Goal: Task Accomplishment & Management: Use online tool/utility

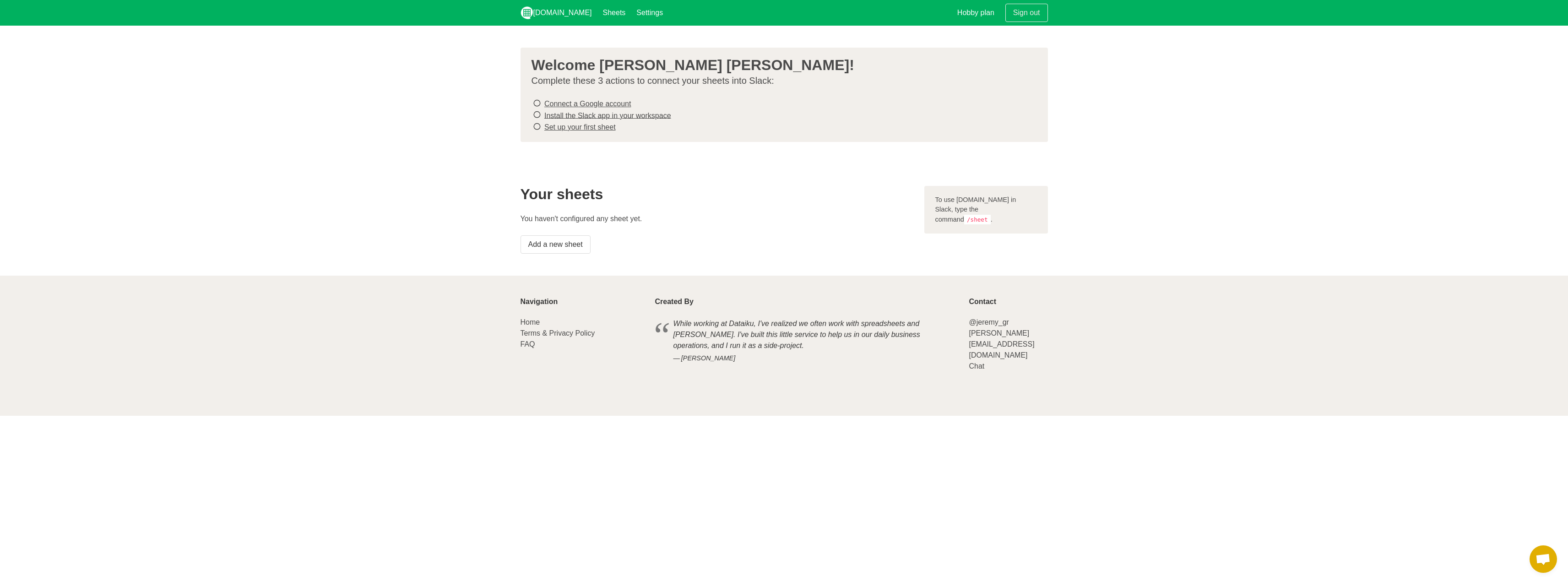
click at [578, 104] on link "Connect a Google account" at bounding box center [587, 103] width 86 height 8
click at [623, 114] on link "Install the Slack app in your workspace" at bounding box center [607, 115] width 127 height 8
click at [577, 125] on link "Set up your first sheet" at bounding box center [579, 127] width 71 height 8
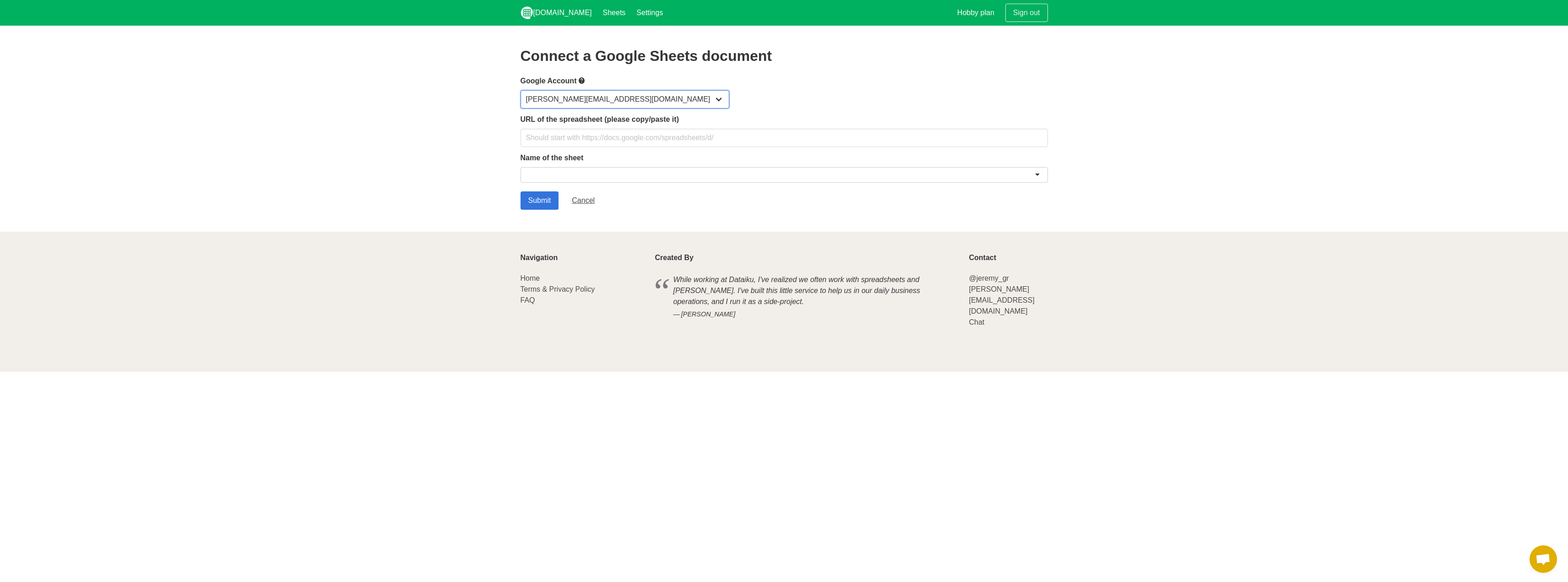
click at [584, 102] on select "sawyer.cunningham09@gmail.com" at bounding box center [625, 99] width 209 height 18
click at [581, 145] on input "text" at bounding box center [784, 138] width 527 height 18
click at [638, 165] on div "Name of the sheet" at bounding box center [784, 169] width 527 height 33
click at [638, 178] on div at bounding box center [784, 175] width 527 height 16
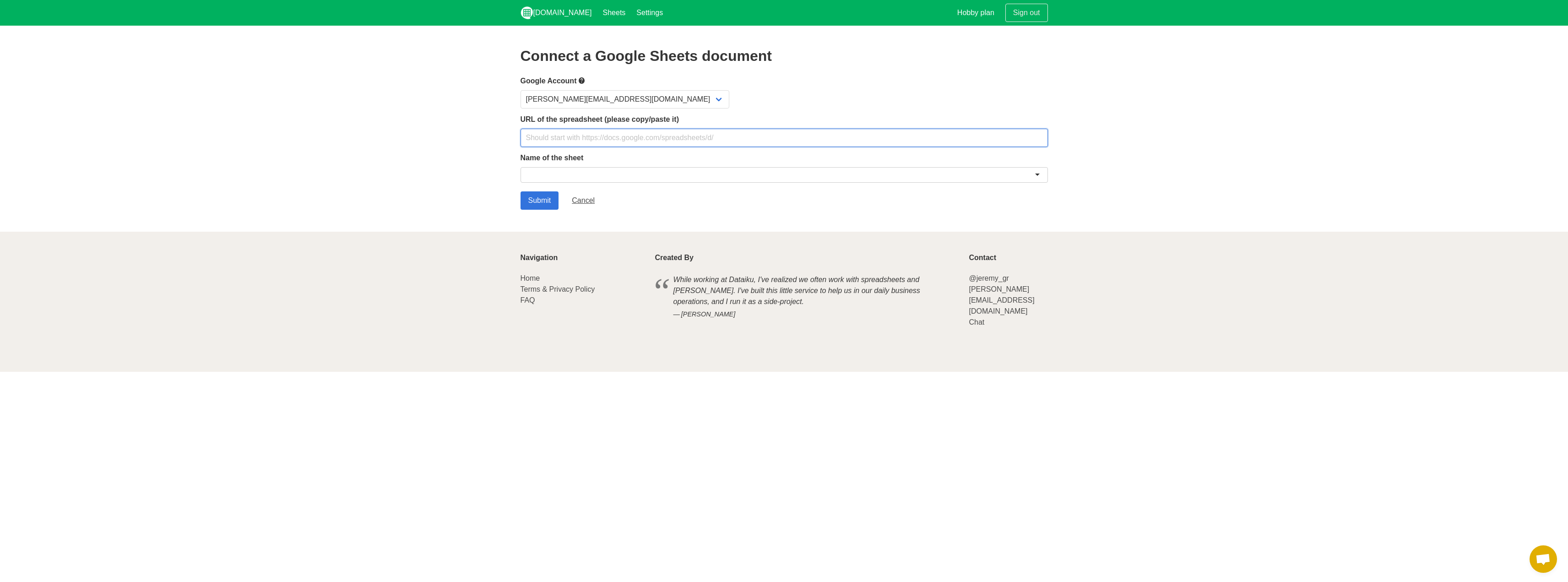
click at [543, 136] on input "text" at bounding box center [784, 138] width 527 height 18
paste input "[URL][DOMAIN_NAME]"
type input "[URL][DOMAIN_NAME]"
click at [610, 173] on div at bounding box center [784, 175] width 527 height 16
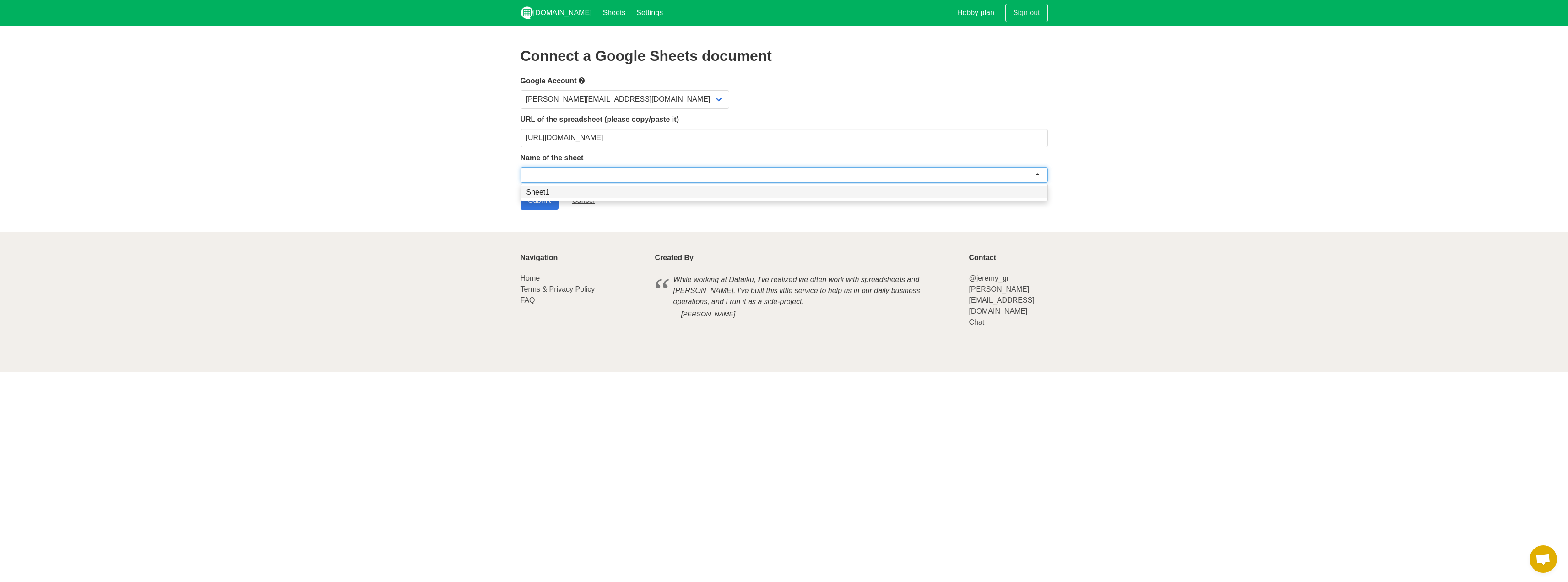
click at [443, 175] on section "Connect a Google Sheets document Google Account sawyer.cunningham09@gmail.com U…" at bounding box center [784, 128] width 1568 height 206
click at [544, 174] on div at bounding box center [784, 175] width 527 height 16
type input "a"
type input "Active Projects"
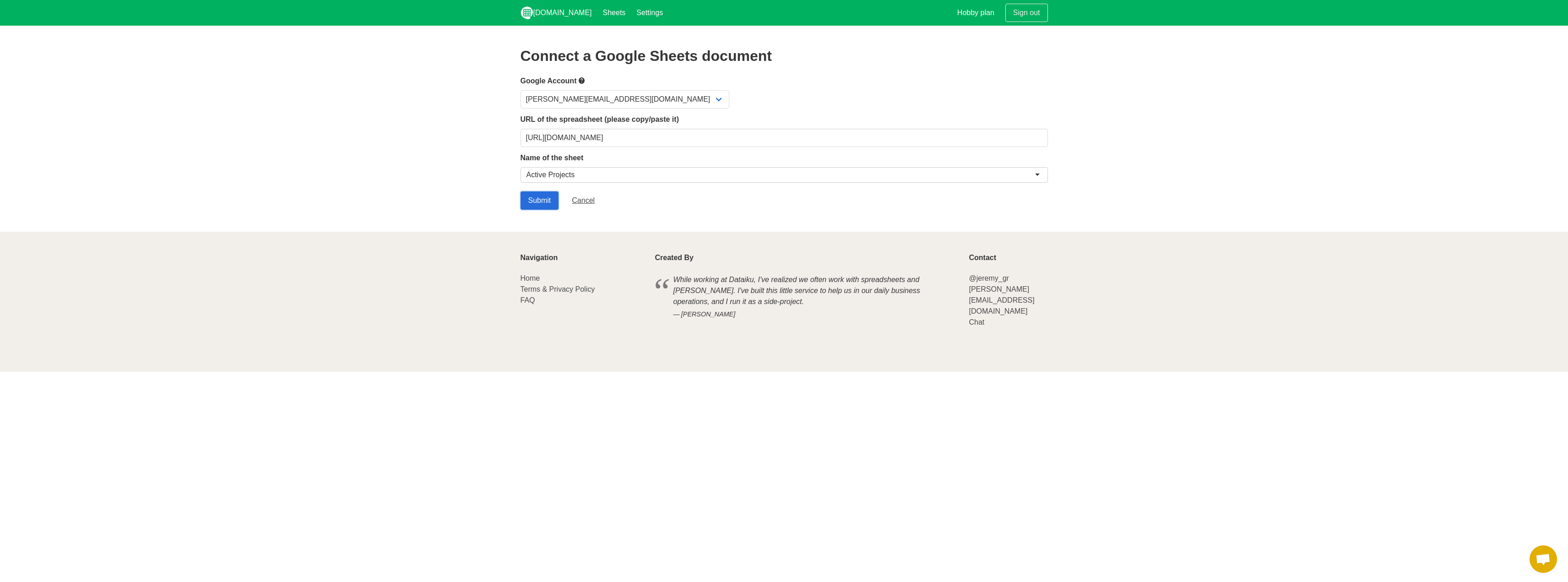
click at [531, 198] on input "Submit" at bounding box center [539, 200] width 38 height 18
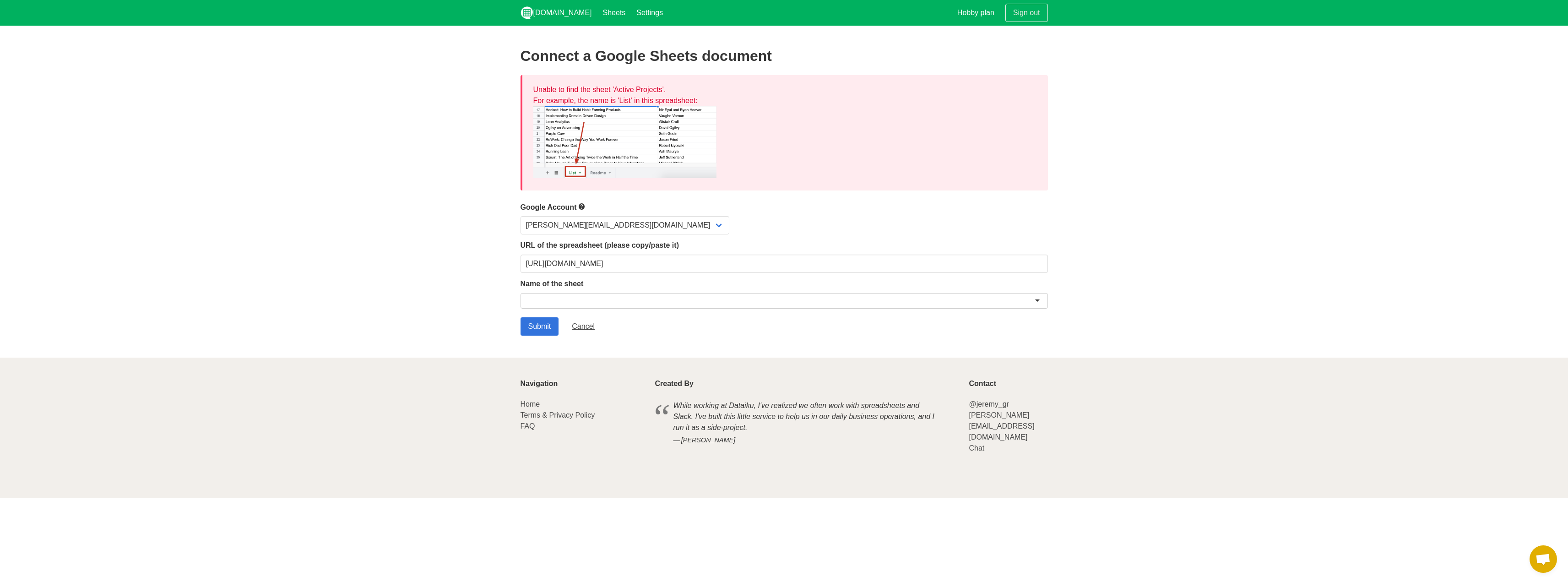
click at [534, 298] on div at bounding box center [784, 301] width 527 height 16
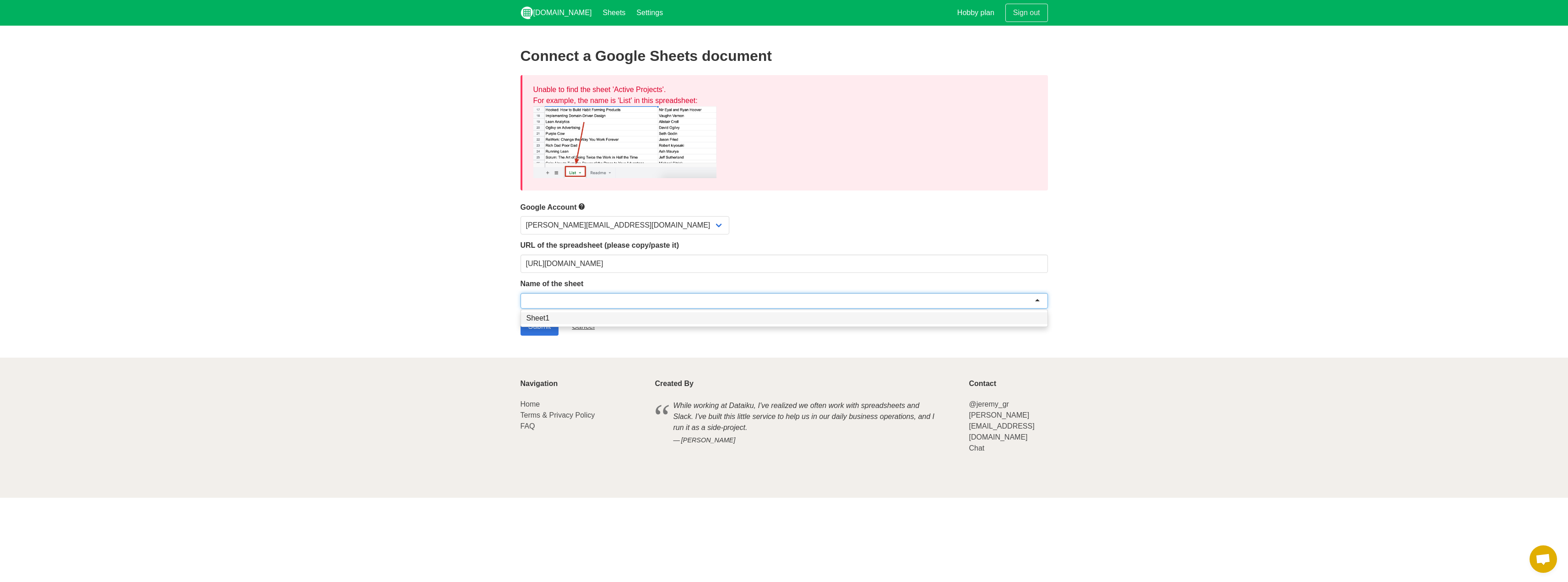
click at [533, 300] on div at bounding box center [784, 301] width 527 height 16
click at [586, 261] on input "https://docs.google.com/spreadsheets/d/1LsKCnIBXitJFj9HCauCQKktzEHlPHZmoKXFTtIB…" at bounding box center [784, 264] width 527 height 18
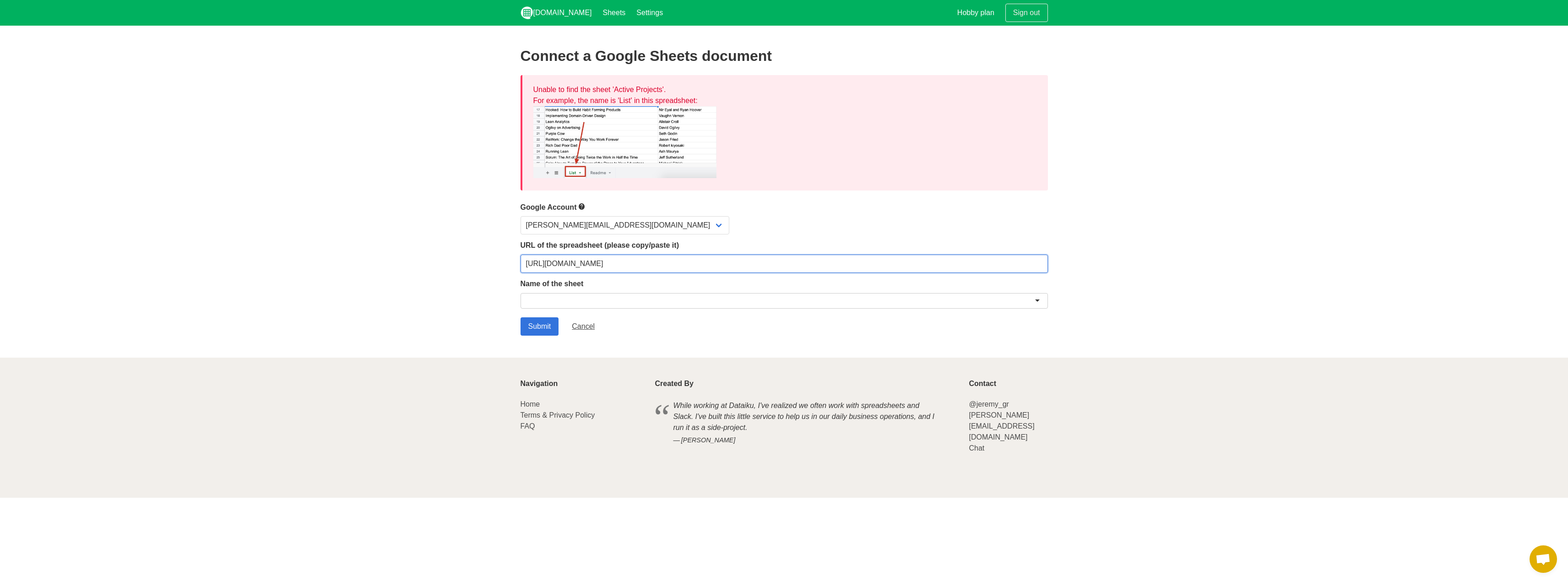
click at [586, 261] on input "https://docs.google.com/spreadsheets/d/1LsKCnIBXitJFj9HCauCQKktzEHlPHZmoKXFTtIB…" at bounding box center [784, 264] width 527 height 18
click at [546, 323] on input "Submit" at bounding box center [539, 326] width 38 height 18
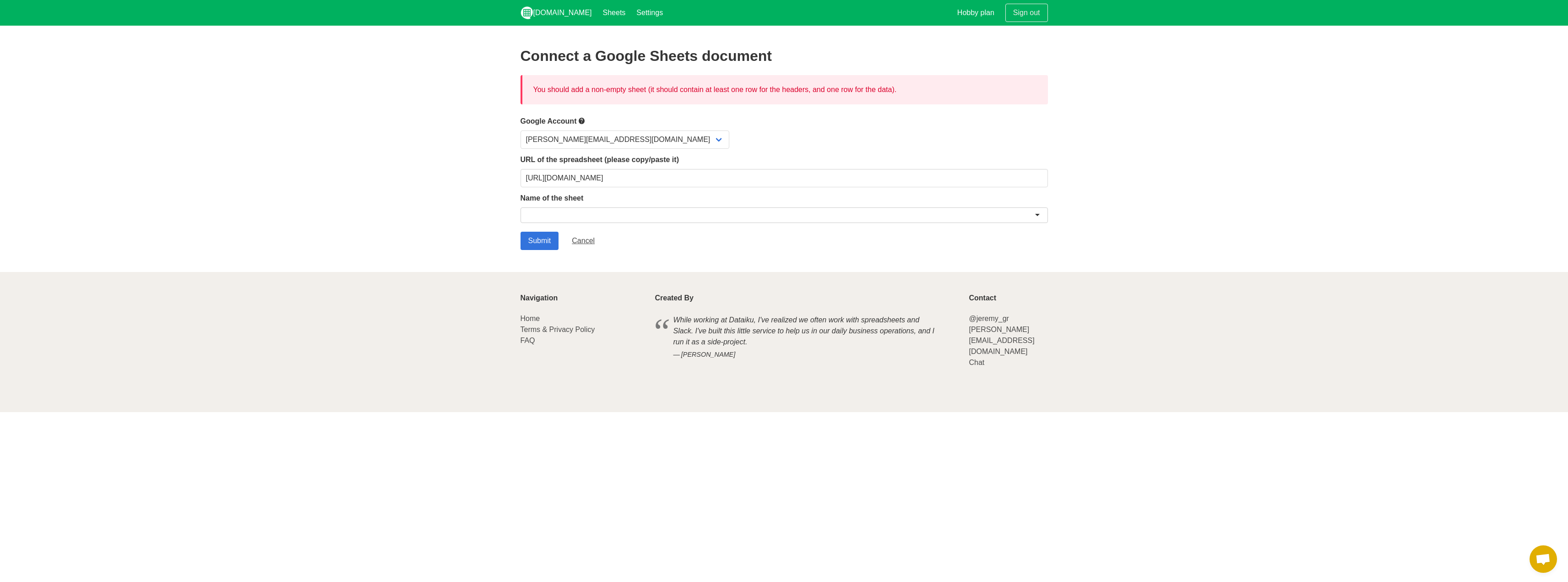
click at [639, 223] on div at bounding box center [784, 217] width 527 height 19
click at [632, 216] on div at bounding box center [784, 216] width 527 height 16
click at [546, 242] on input "Submit" at bounding box center [539, 241] width 38 height 18
click at [527, 217] on div at bounding box center [784, 216] width 527 height 16
click at [541, 244] on input "Submit" at bounding box center [539, 241] width 38 height 18
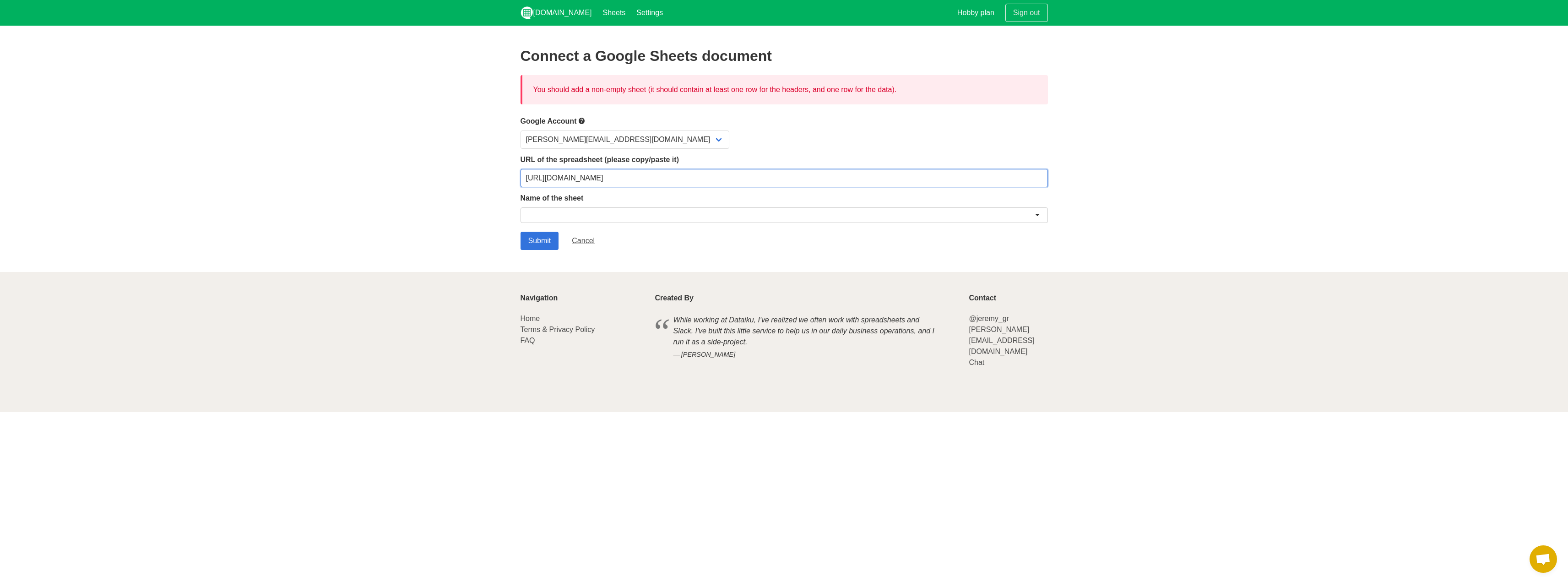
click at [584, 175] on input "[URL][DOMAIN_NAME]" at bounding box center [784, 178] width 527 height 18
click at [538, 243] on input "Submit" at bounding box center [539, 241] width 38 height 18
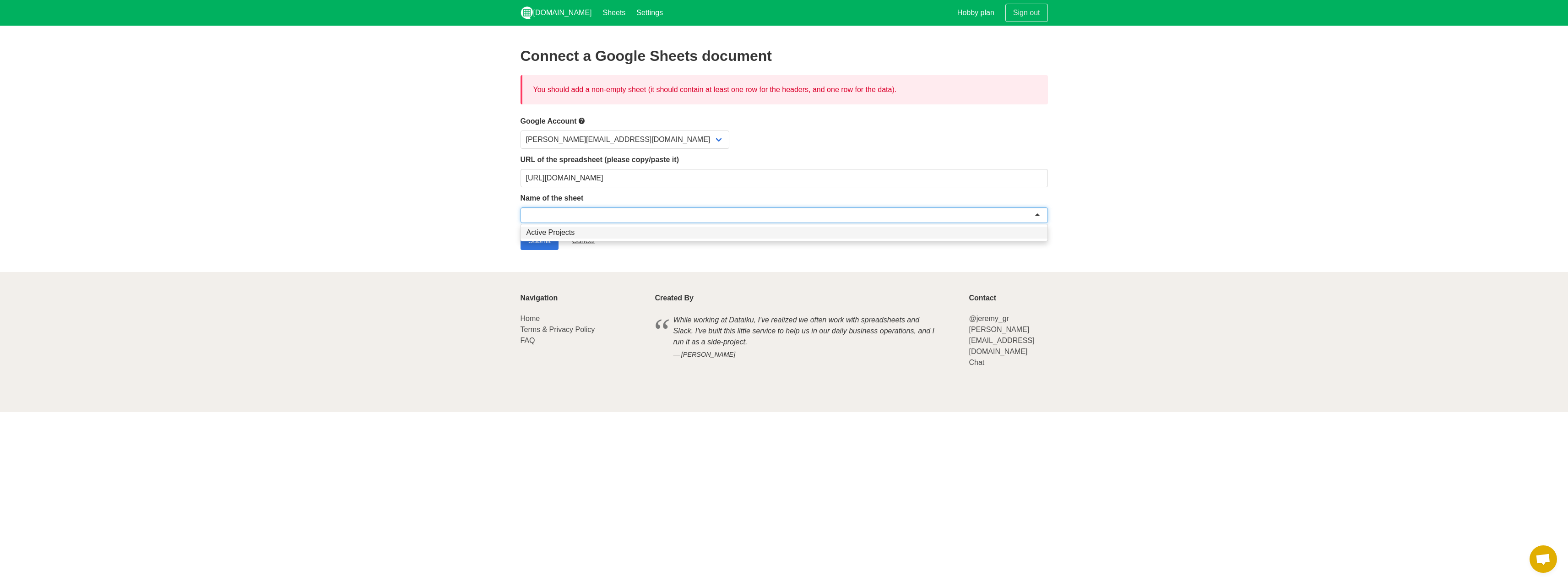
click at [554, 214] on div at bounding box center [784, 216] width 527 height 16
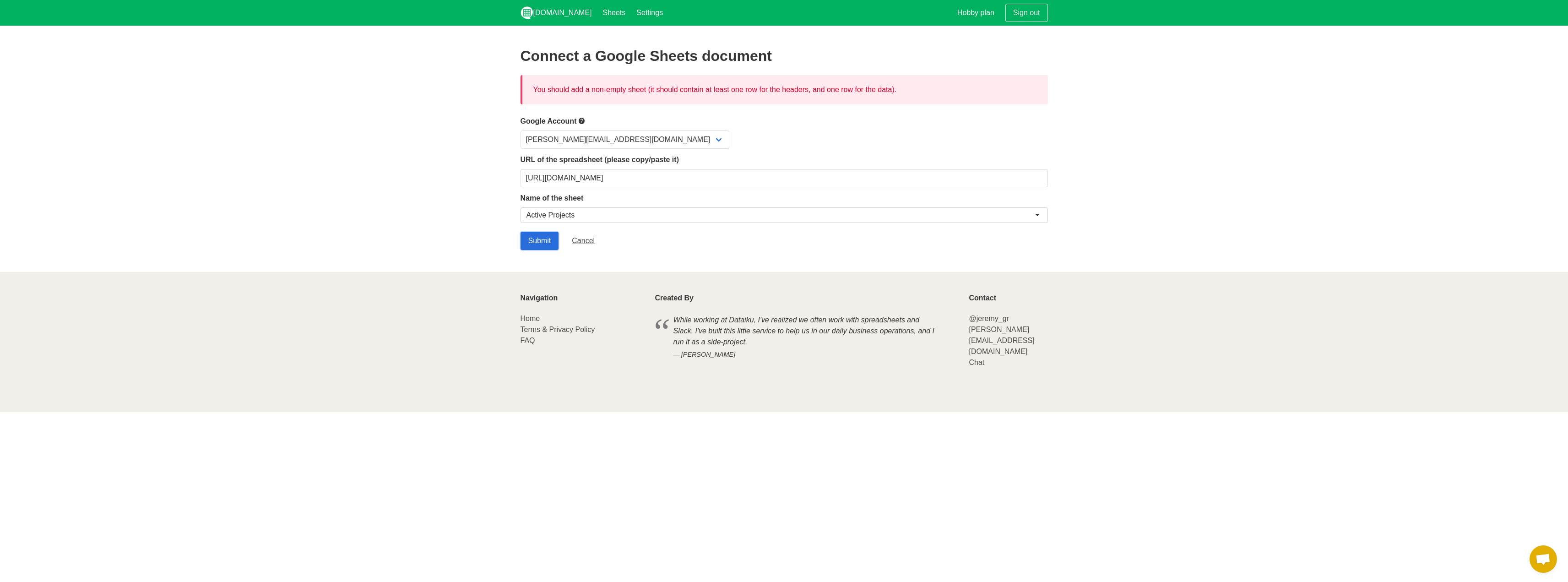
click at [547, 239] on input "Submit" at bounding box center [539, 241] width 38 height 18
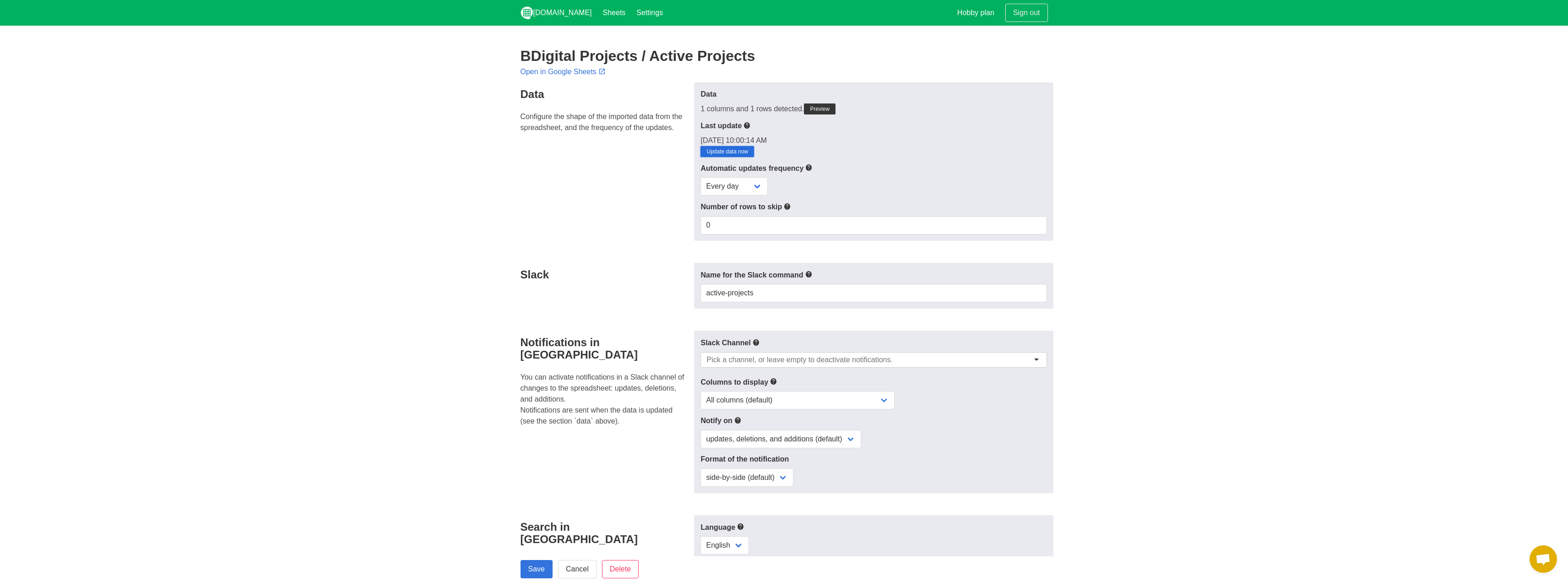
click at [747, 154] on link "Update data now" at bounding box center [727, 152] width 54 height 11
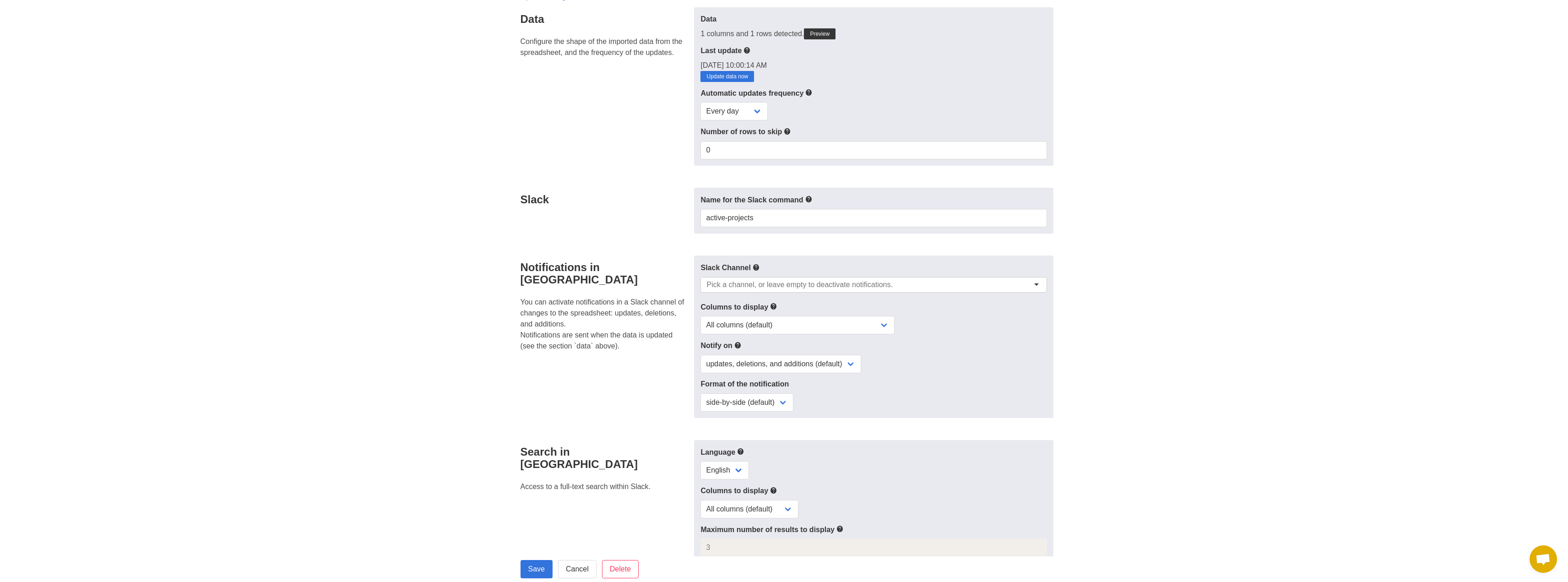
scroll to position [91, 0]
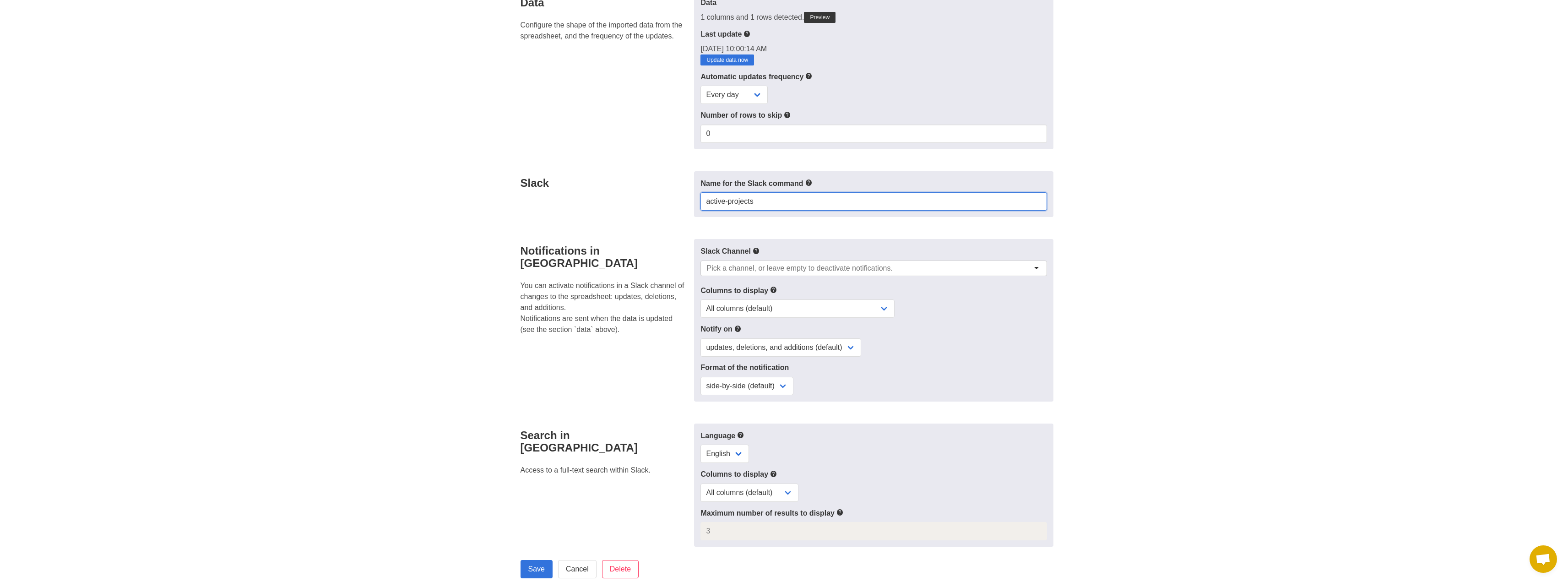
click at [788, 199] on input "active-projects" at bounding box center [873, 202] width 346 height 18
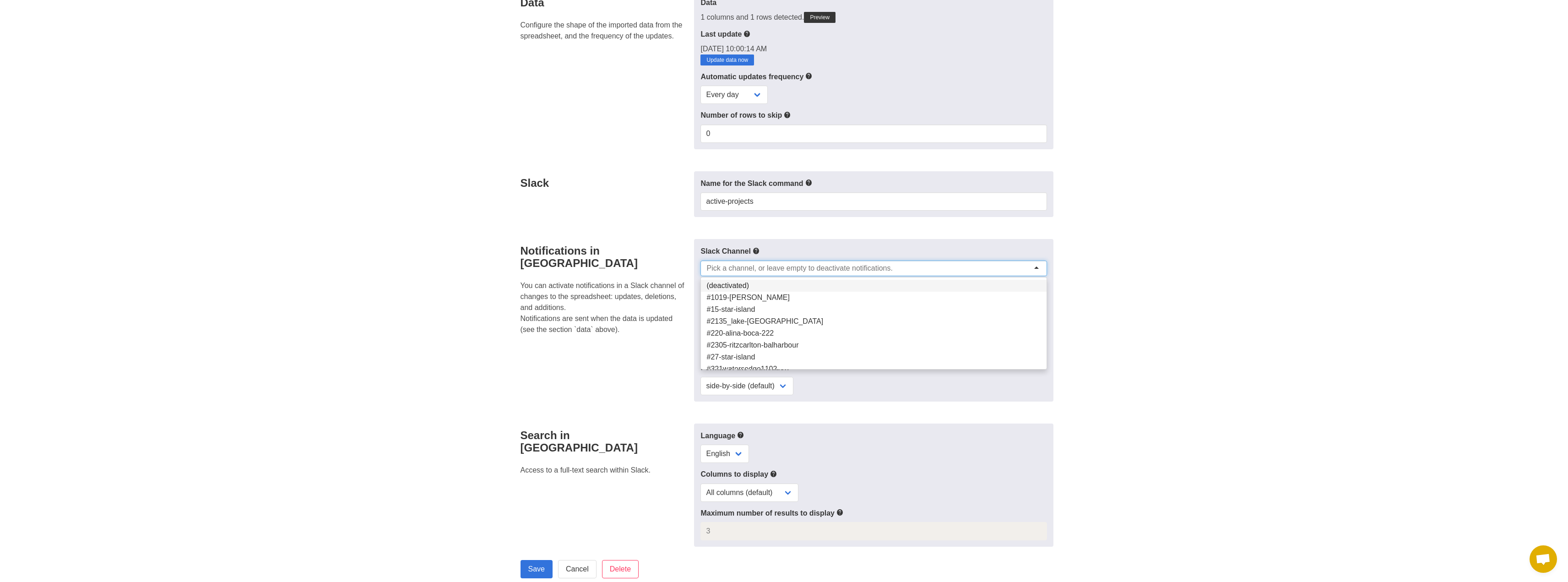
click at [753, 271] on input "select-one" at bounding box center [800, 268] width 186 height 9
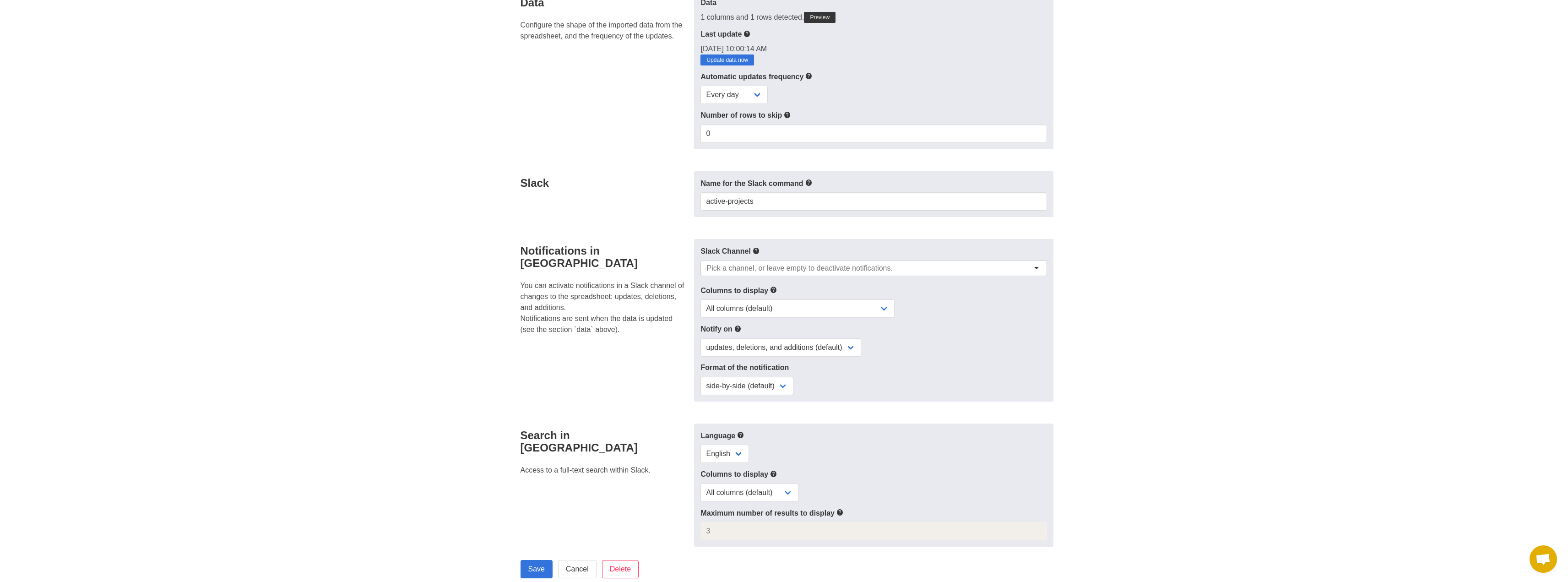
click at [950, 239] on div "Slack Channel (deactivated) #1019-van-buren #15-star-island #2135_lake-miami #2…" at bounding box center [873, 320] width 359 height 163
click at [884, 302] on select "All columns (default) Only columns with modified values Columns with modified v…" at bounding box center [797, 309] width 194 height 18
click at [951, 311] on div "All columns (default) Only columns with modified values Columns with modified v…" at bounding box center [873, 309] width 346 height 18
click at [852, 350] on select "updates, deletions, and additions (default) updates only updates and additions …" at bounding box center [781, 348] width 161 height 18
click at [891, 335] on div "Notify on updates, deletions, and additions (default) updates only updates and …" at bounding box center [873, 340] width 346 height 33
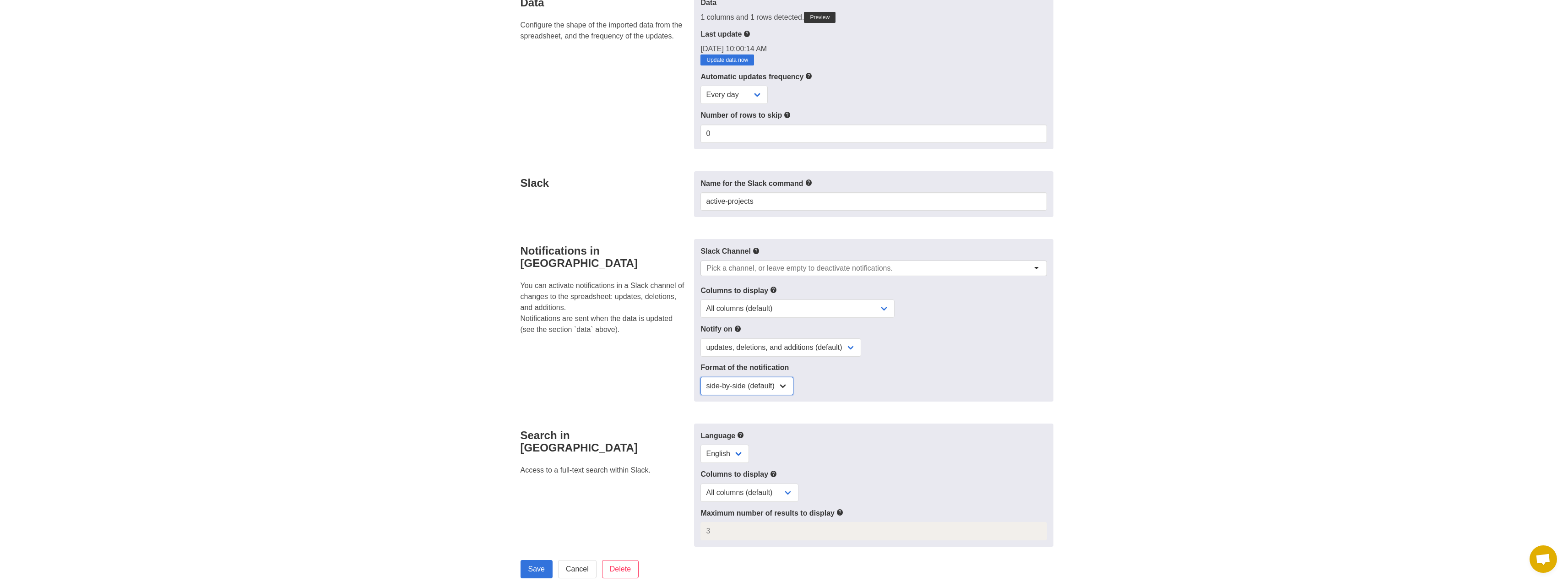
click at [789, 388] on select "side-by-side (default) single column" at bounding box center [747, 386] width 93 height 18
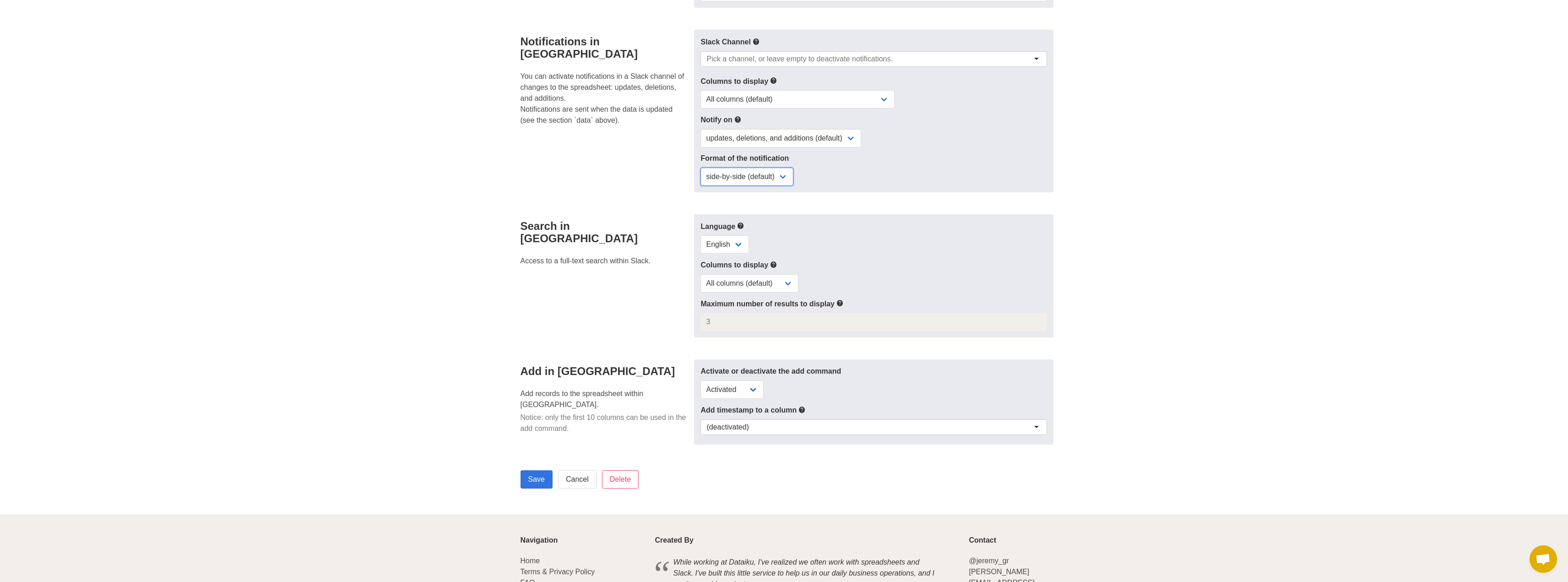
scroll to position [320, 0]
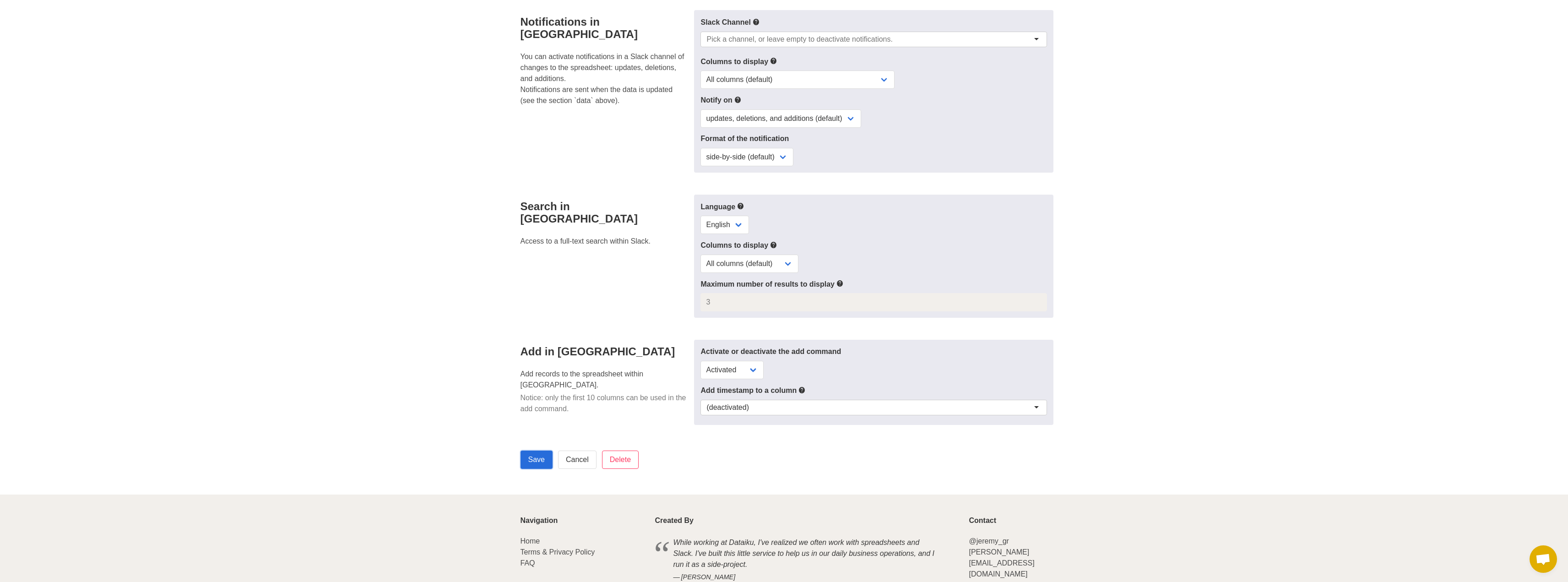
click at [527, 454] on input "Save" at bounding box center [536, 460] width 32 height 18
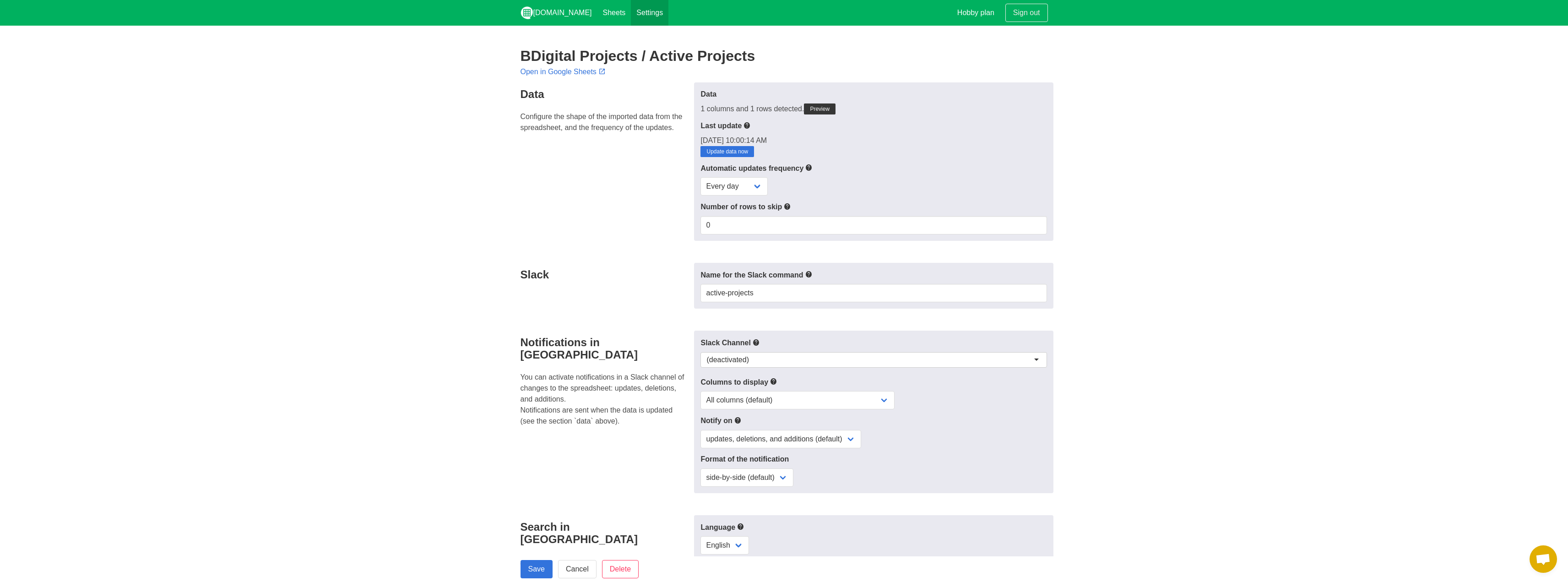
click at [638, 18] on link "Settings" at bounding box center [649, 13] width 38 height 26
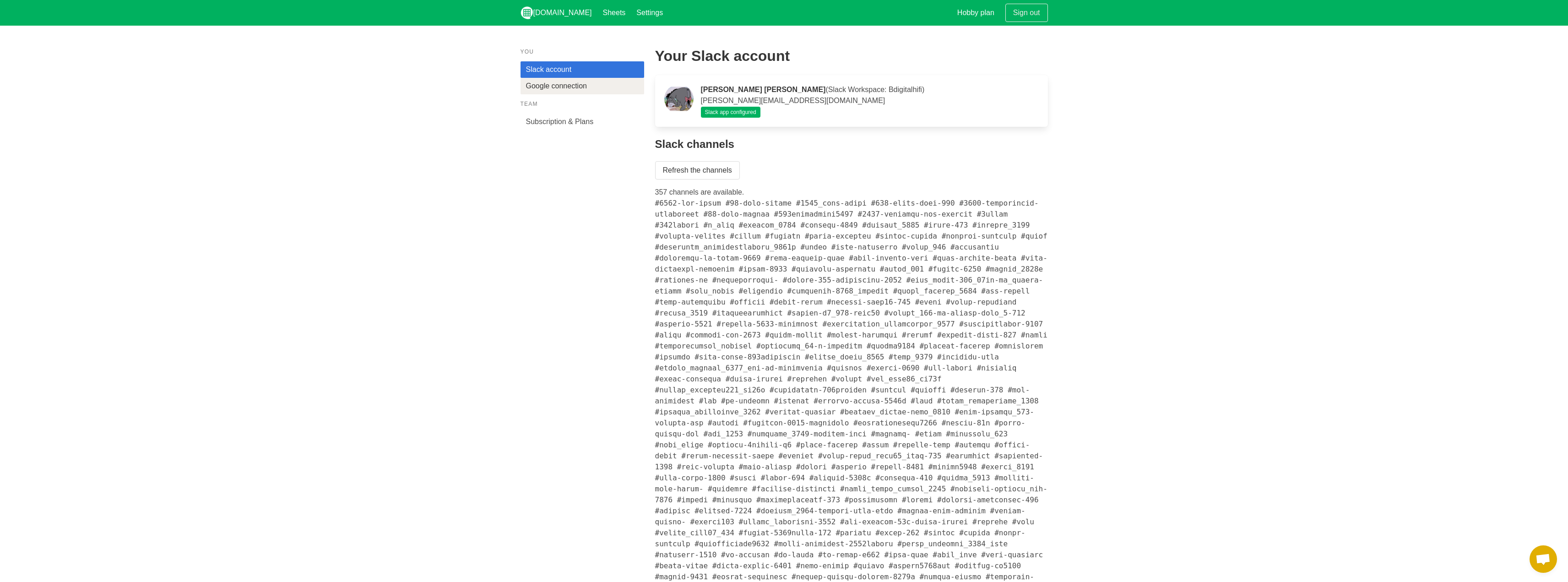
click at [566, 82] on link "Google connection" at bounding box center [582, 86] width 124 height 16
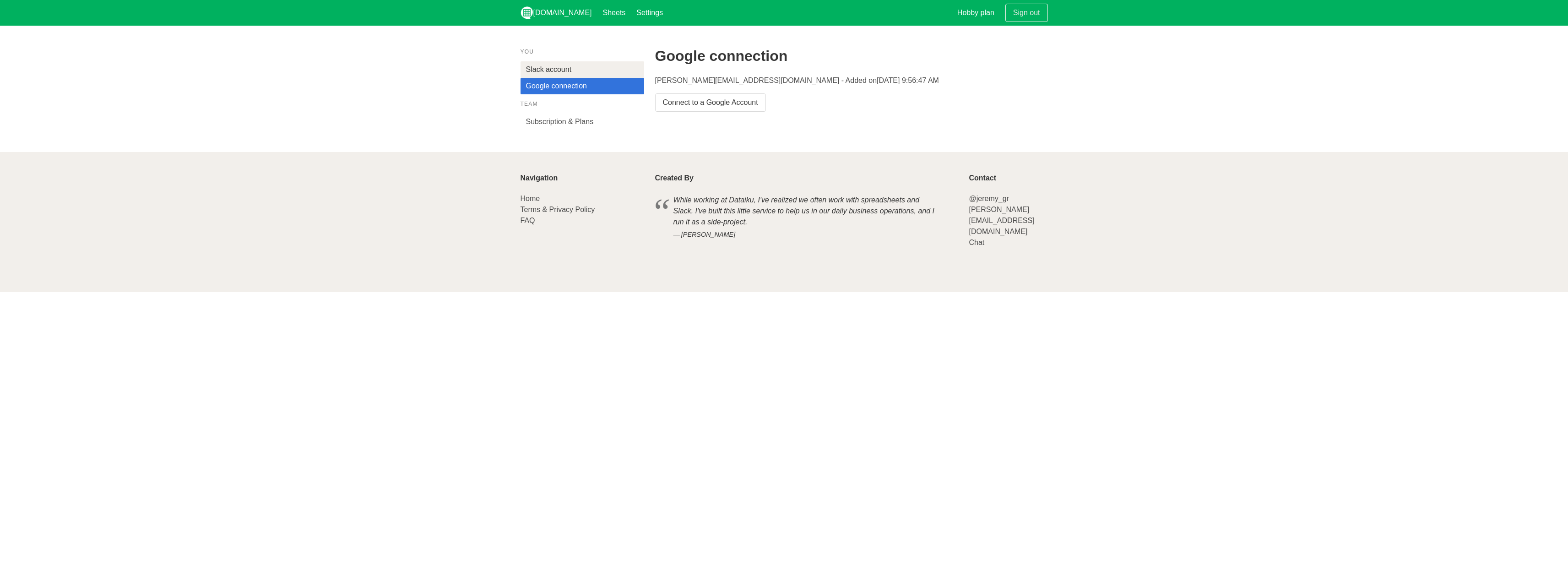
click at [587, 68] on link "Slack account" at bounding box center [582, 69] width 124 height 16
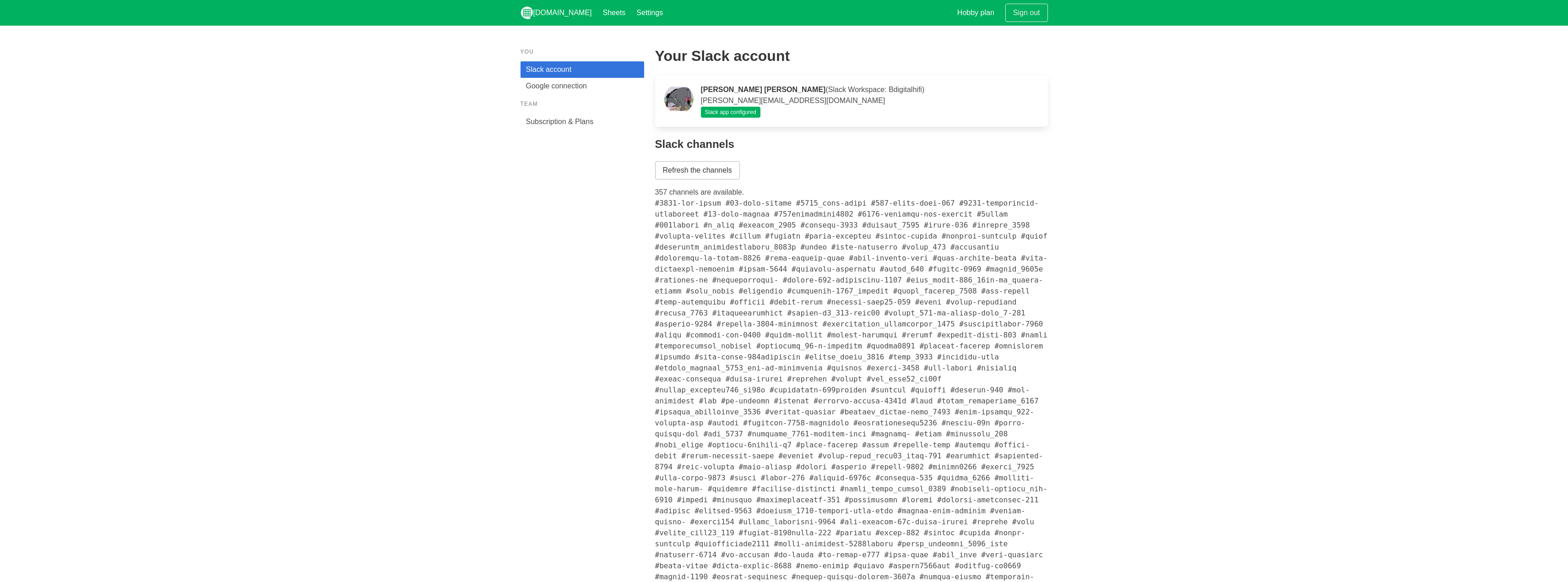
drag, startPoint x: 673, startPoint y: 161, endPoint x: 677, endPoint y: 167, distance: 7.2
click at [674, 163] on div "Your Slack account [PERSON_NAME] [PERSON_NAME] ([PERSON_NAME] Workspace: Bdigit…" at bounding box center [851, 517] width 404 height 950
click at [678, 170] on link "Refresh the channels" at bounding box center [697, 170] width 85 height 18
click at [562, 127] on link "Subscription & Plans" at bounding box center [582, 122] width 124 height 16
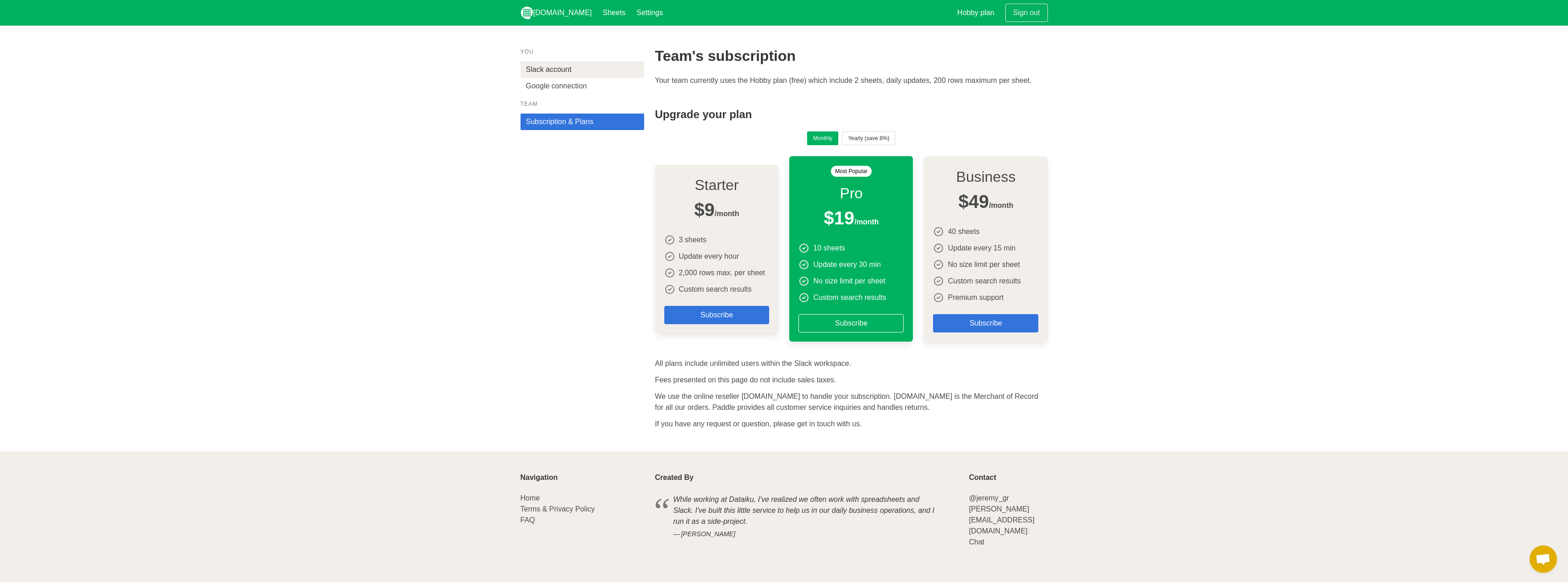
click at [588, 72] on link "Slack account" at bounding box center [582, 69] width 124 height 16
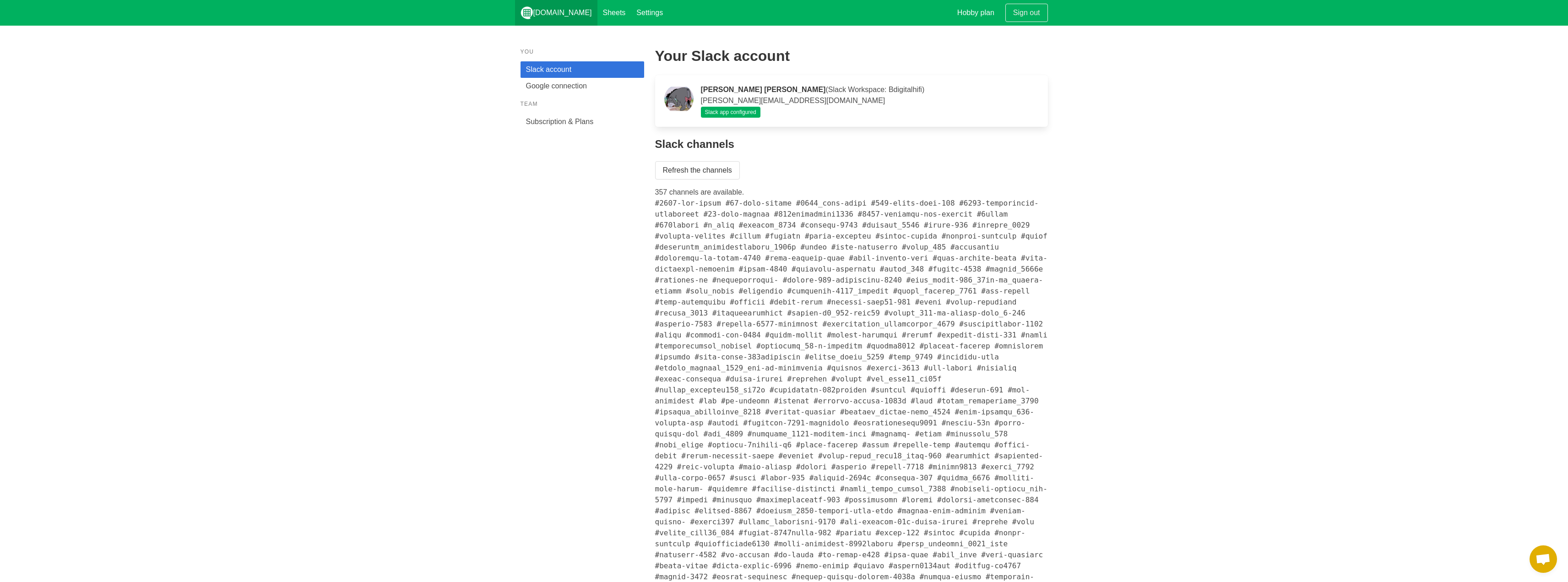
click at [519, 14] on link "[DOMAIN_NAME]" at bounding box center [556, 13] width 82 height 26
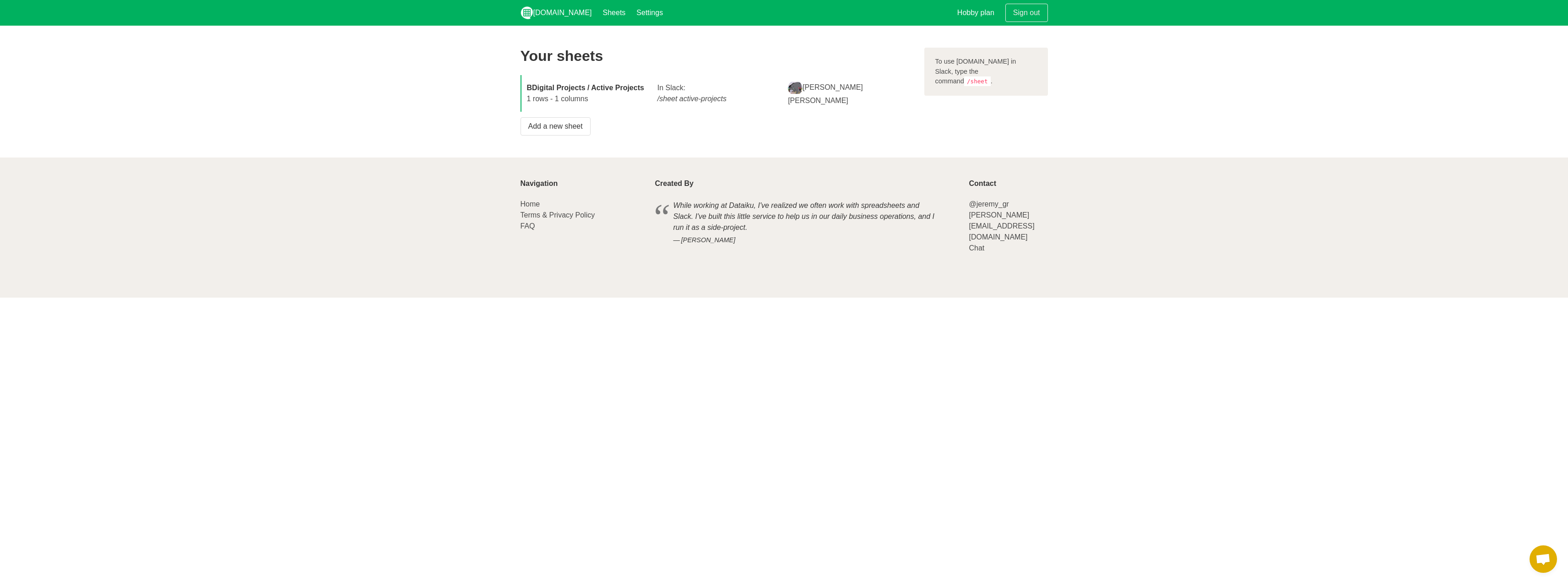
click at [590, 84] on strong "BDigital Projects / Active Projects" at bounding box center [586, 88] width 117 height 8
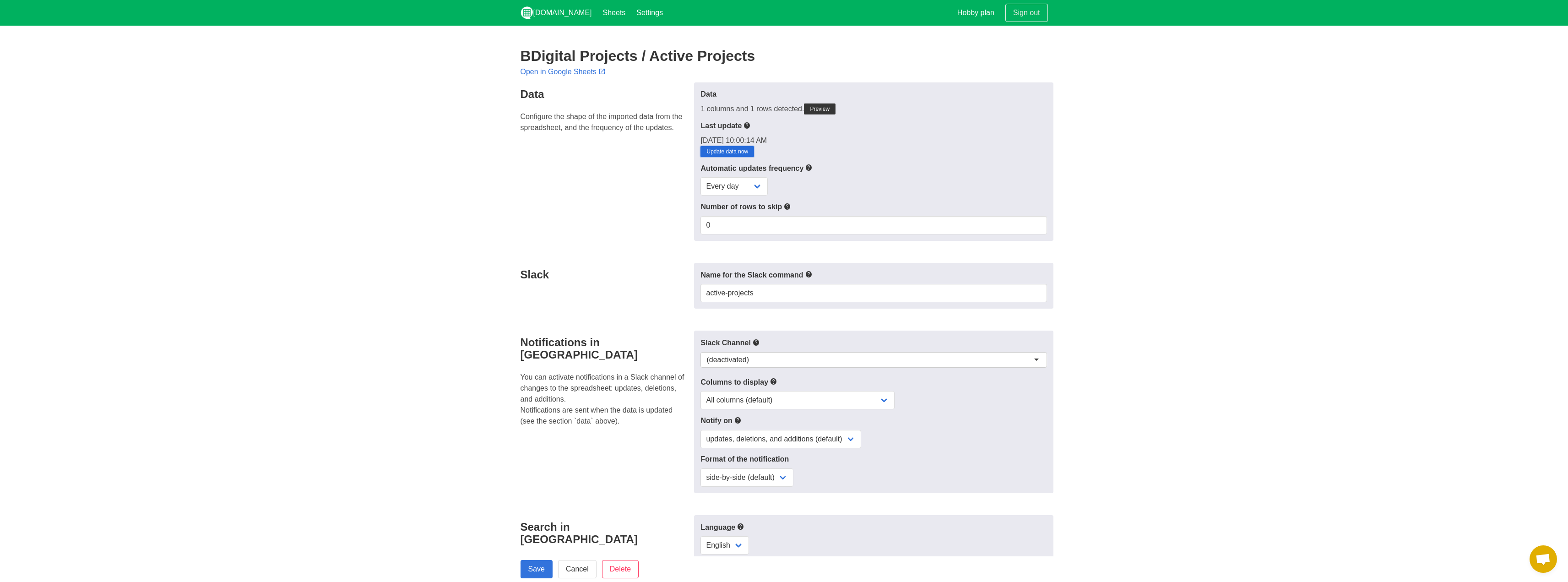
click at [735, 155] on link "Update data now" at bounding box center [727, 152] width 54 height 11
click at [755, 189] on select "Every day Every hour Every 30 min Every 15 min" at bounding box center [734, 186] width 68 height 18
click at [861, 164] on label "Automatic updates frequency" at bounding box center [873, 168] width 346 height 12
click at [733, 184] on select "Every day Every hour Every 30 min Every 15 min" at bounding box center [734, 186] width 68 height 18
click at [701, 177] on select "Every day Every hour Every 30 min Every 15 min" at bounding box center [734, 186] width 68 height 18
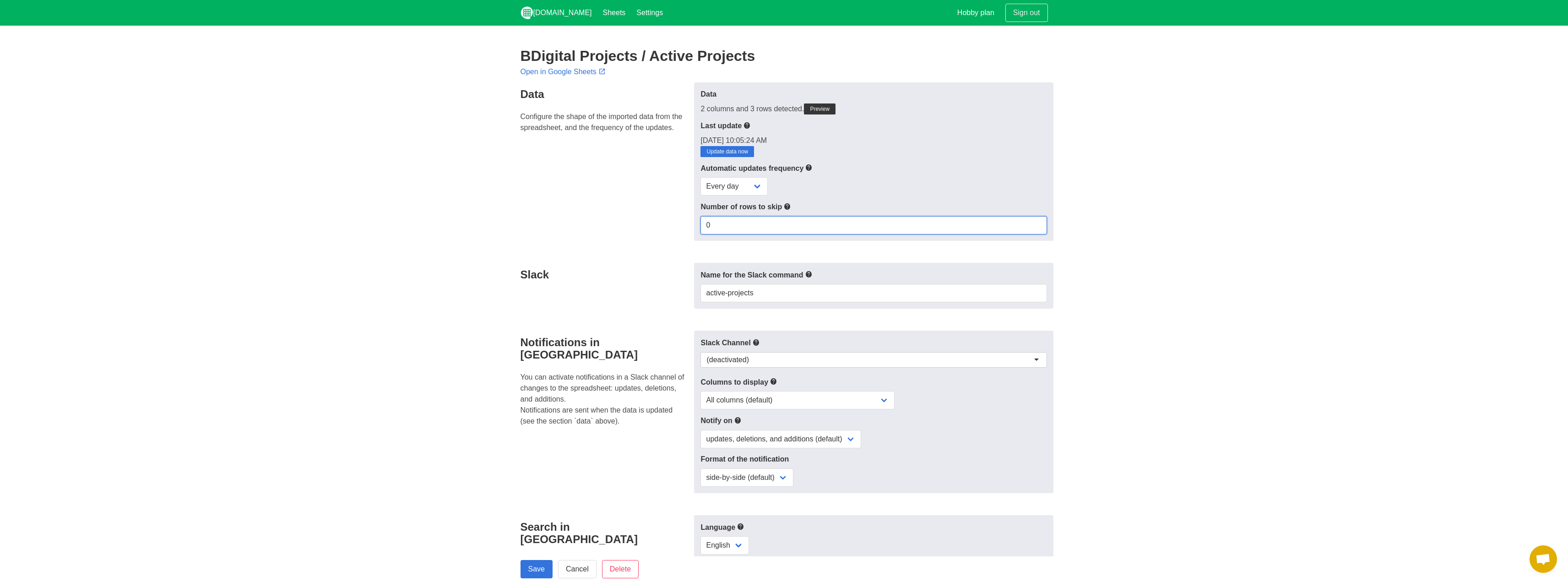
click at [756, 224] on input "0" at bounding box center [873, 225] width 346 height 18
click at [811, 168] on icon at bounding box center [809, 167] width 7 height 12
click at [631, 21] on link "Settings" at bounding box center [649, 13] width 38 height 26
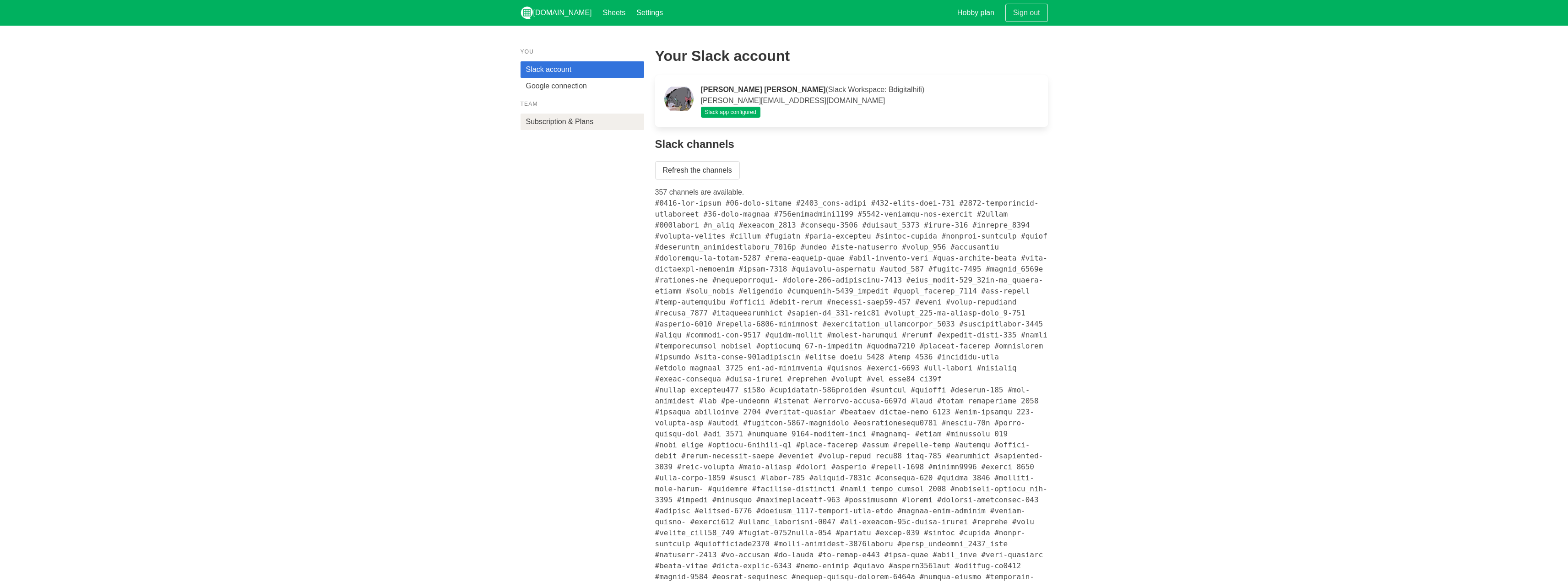
click at [596, 116] on link "Subscription & Plans" at bounding box center [582, 122] width 124 height 16
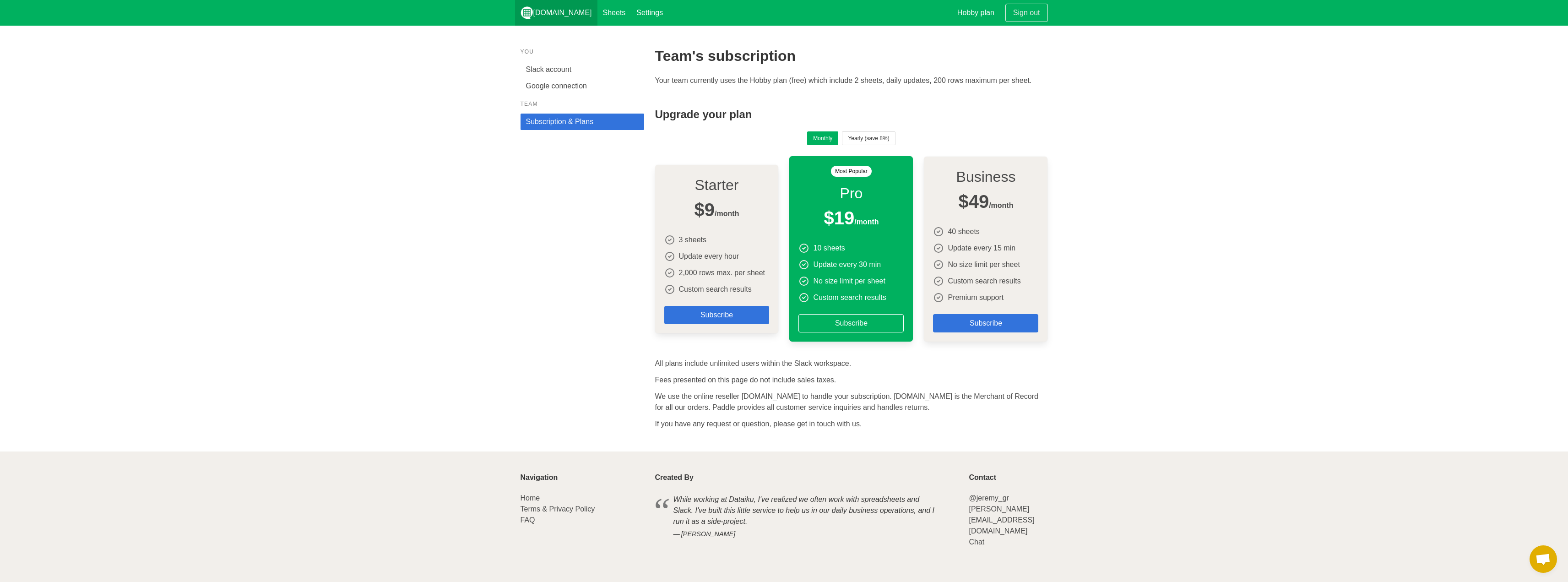
click at [555, 10] on link "[DOMAIN_NAME]" at bounding box center [556, 13] width 82 height 26
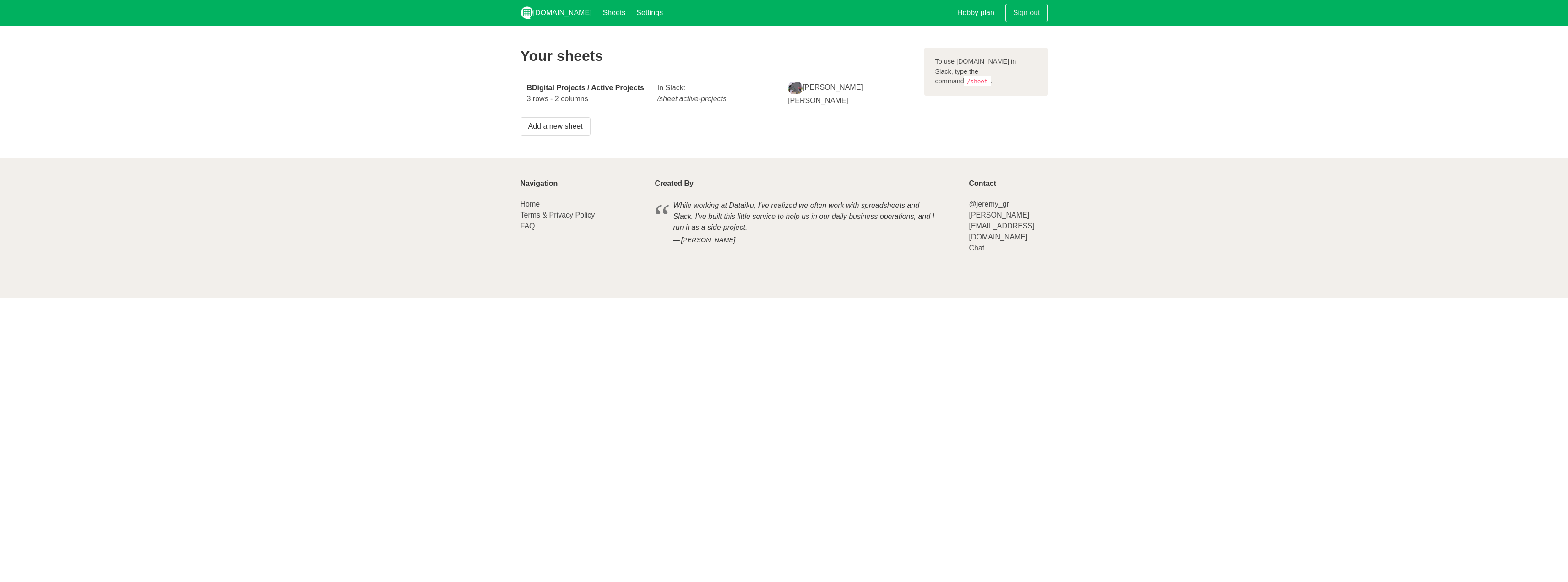
click at [565, 86] on strong "BDigital Projects / Active Projects" at bounding box center [586, 88] width 117 height 8
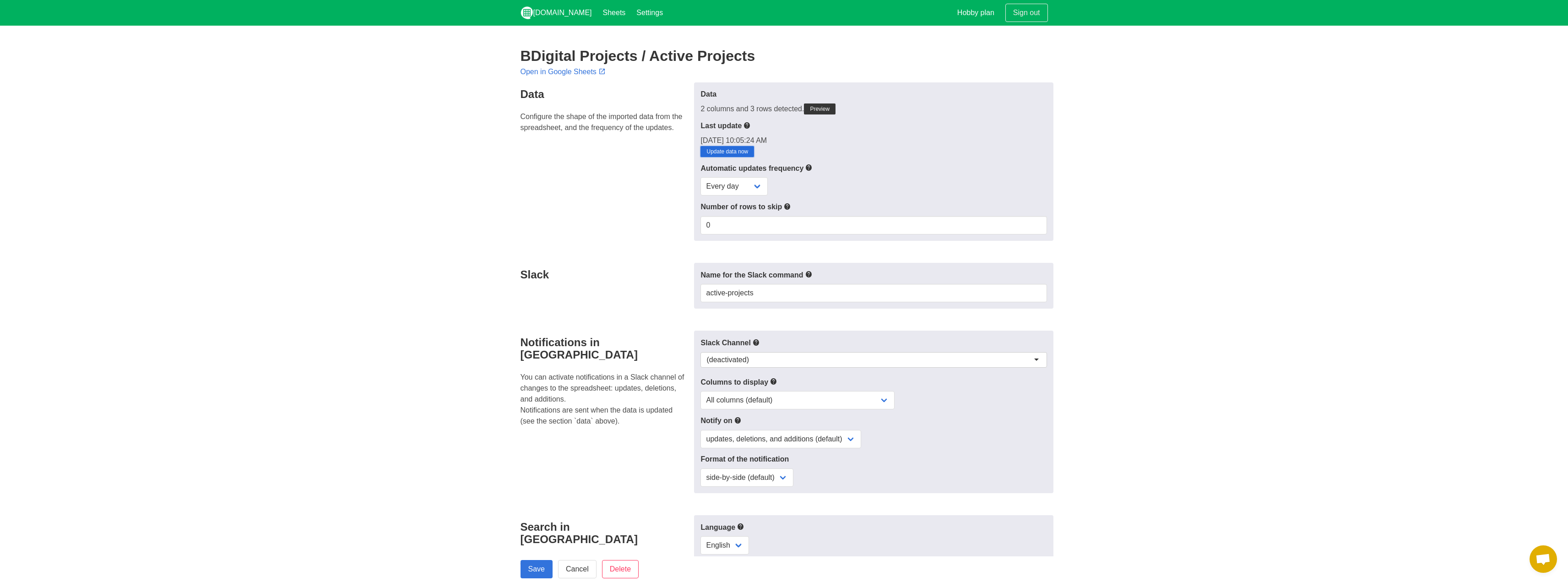
click at [718, 154] on link "Update data now" at bounding box center [727, 152] width 54 height 11
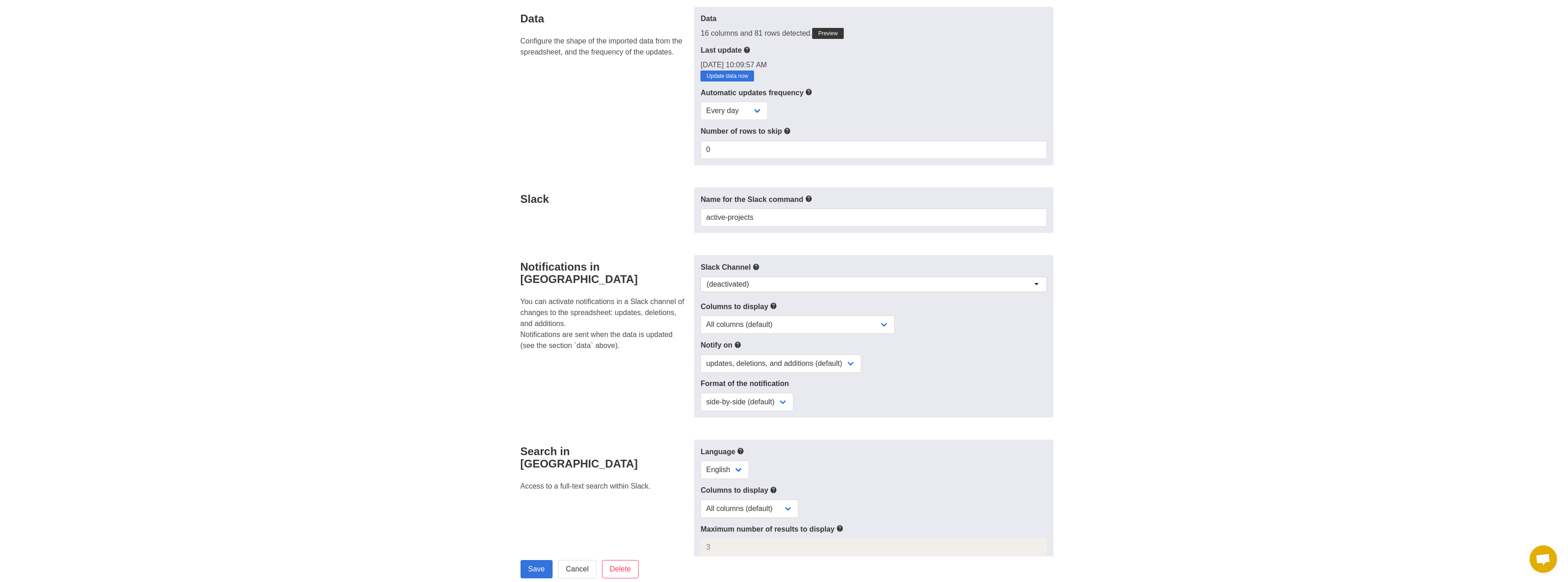
scroll to position [91, 0]
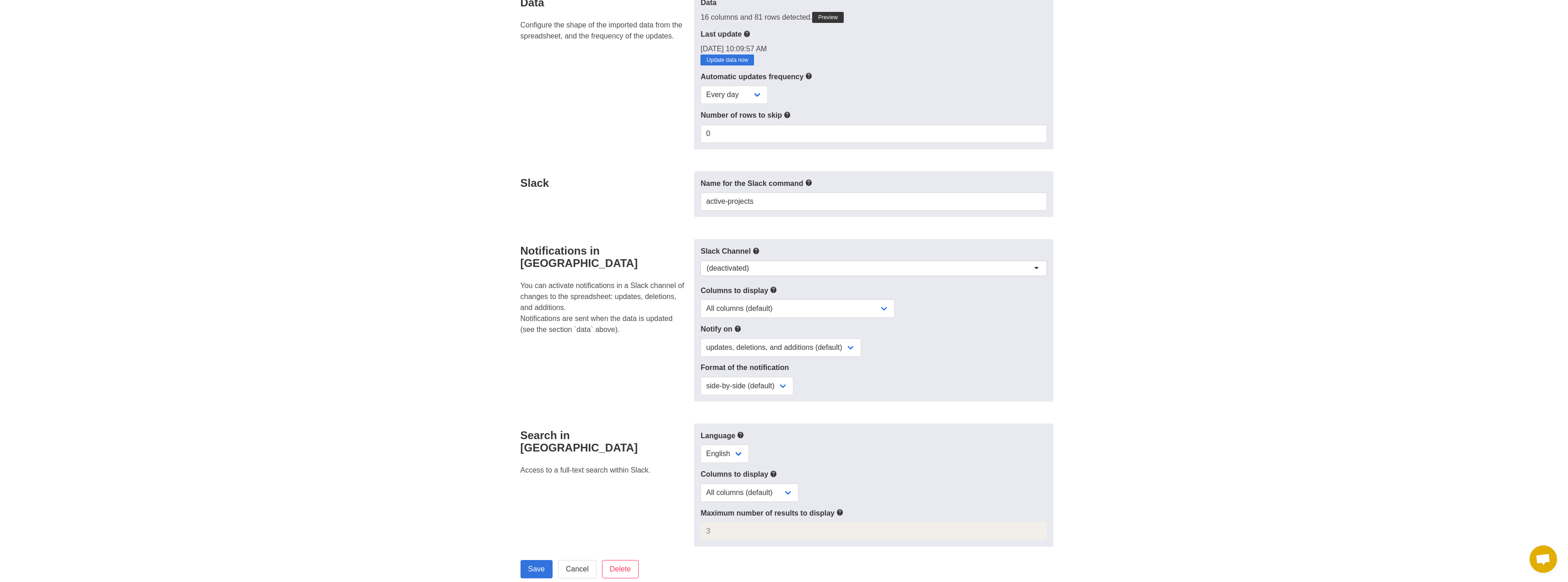
click at [761, 268] on div "(deactivated)" at bounding box center [873, 268] width 346 height 16
click at [649, 296] on p "You can activate notifications in a Slack channel of changes to the spreadsheet…" at bounding box center [604, 307] width 169 height 55
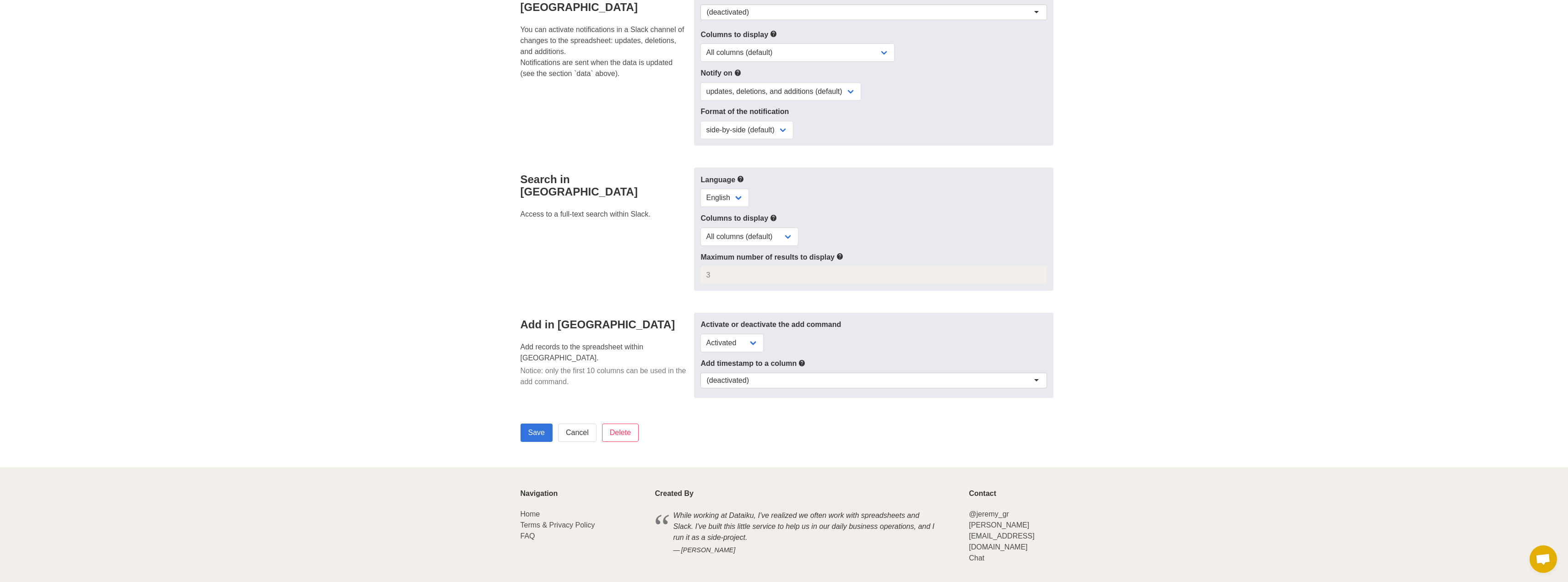
scroll to position [363, 0]
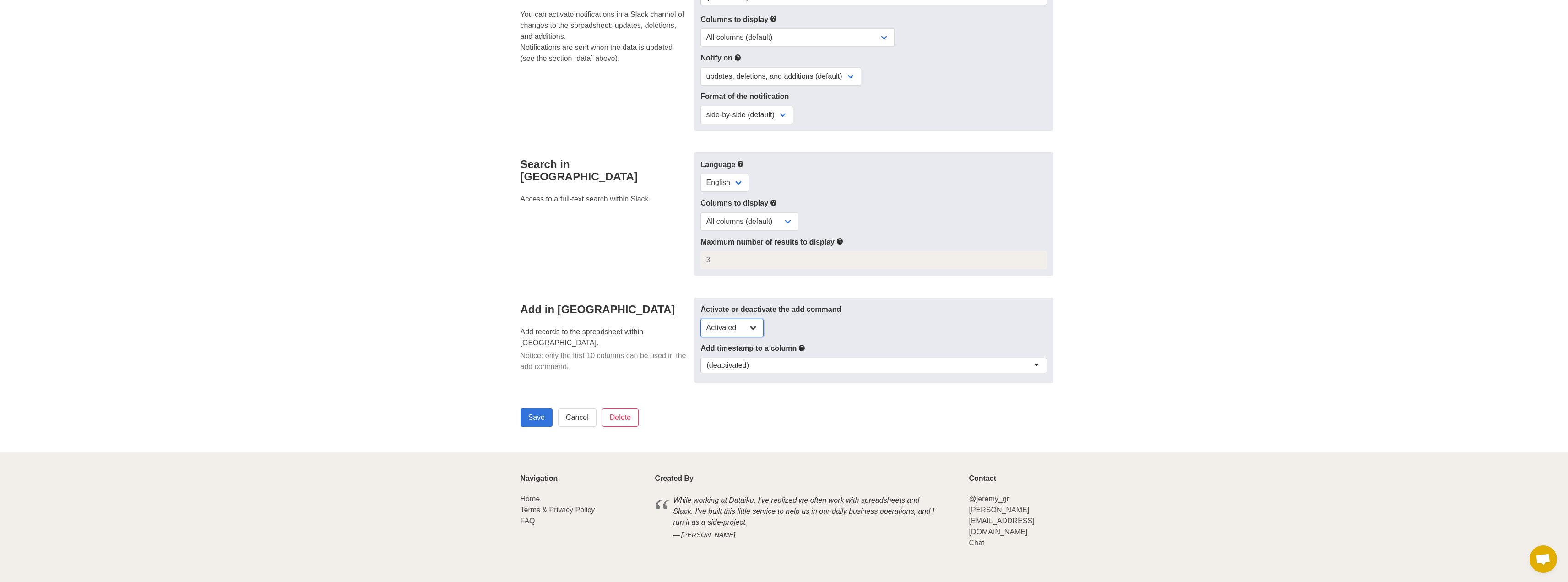
click at [712, 322] on select "Activated Deactivated" at bounding box center [732, 328] width 63 height 18
click at [733, 365] on div "(deactivated)" at bounding box center [728, 365] width 43 height 9
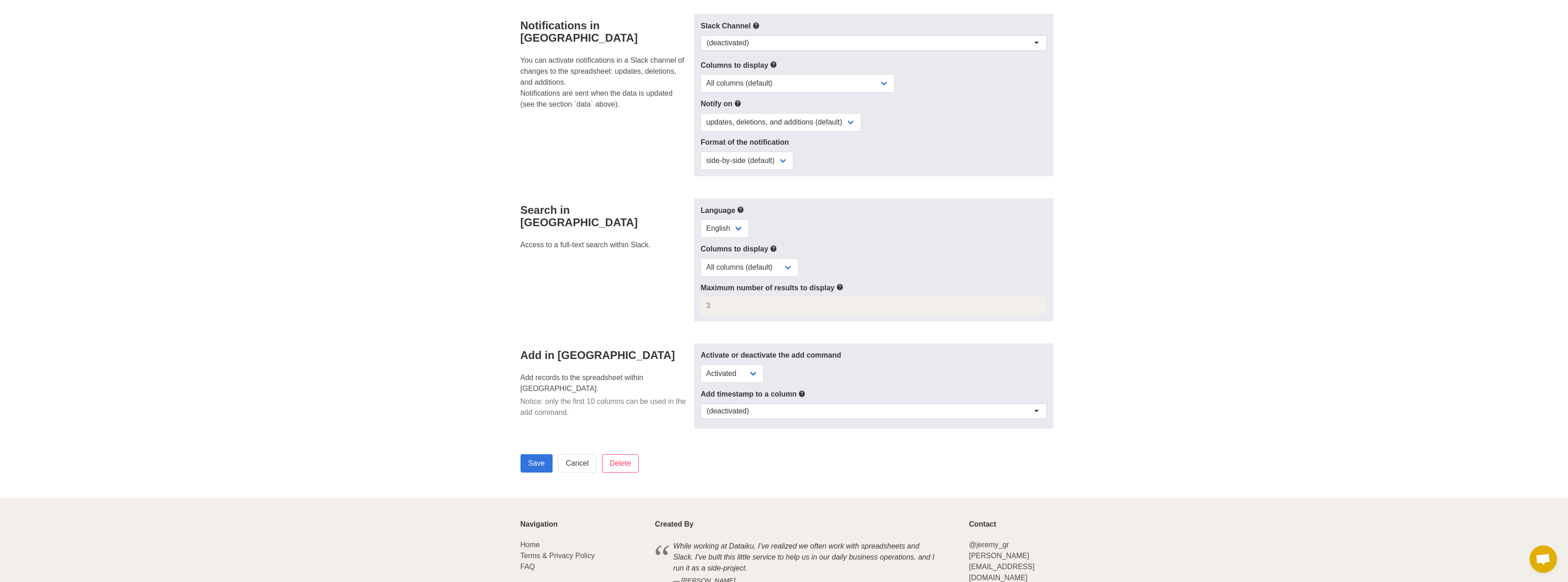
click at [627, 380] on p "Add records to the spreadsheet within [GEOGRAPHIC_DATA]." at bounding box center [604, 383] width 169 height 22
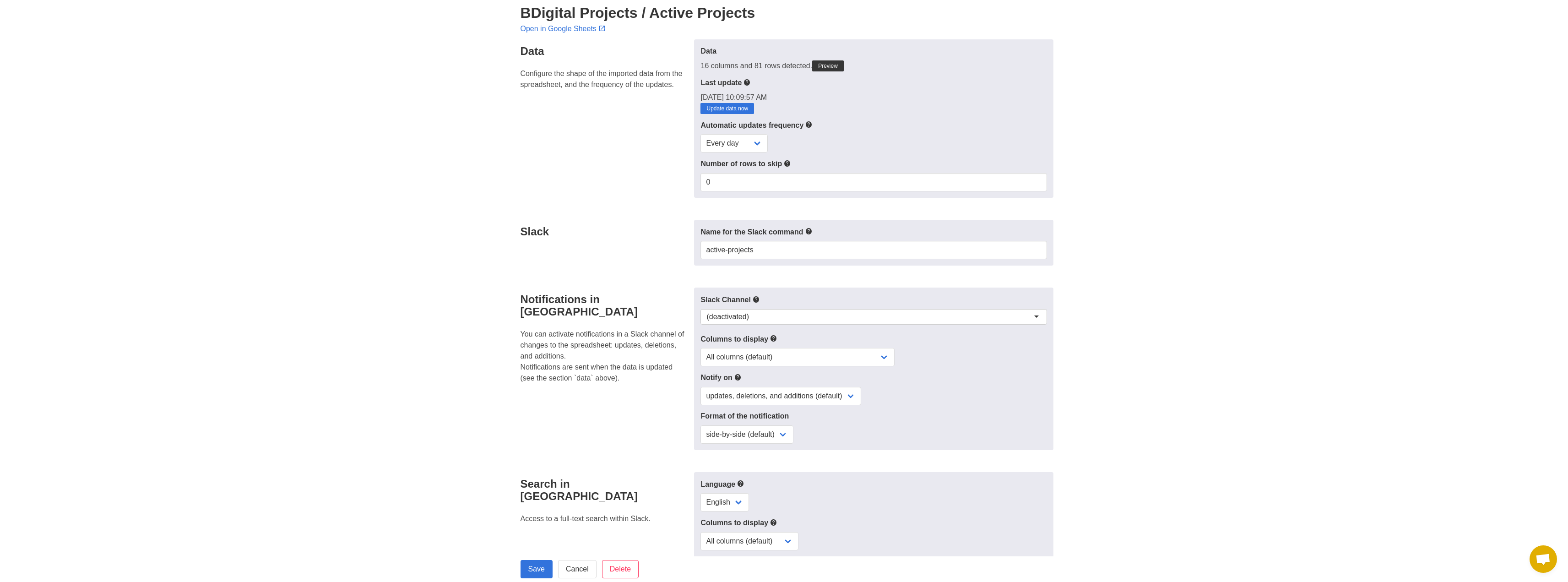
scroll to position [0, 0]
